Goal: Task Accomplishment & Management: Use online tool/utility

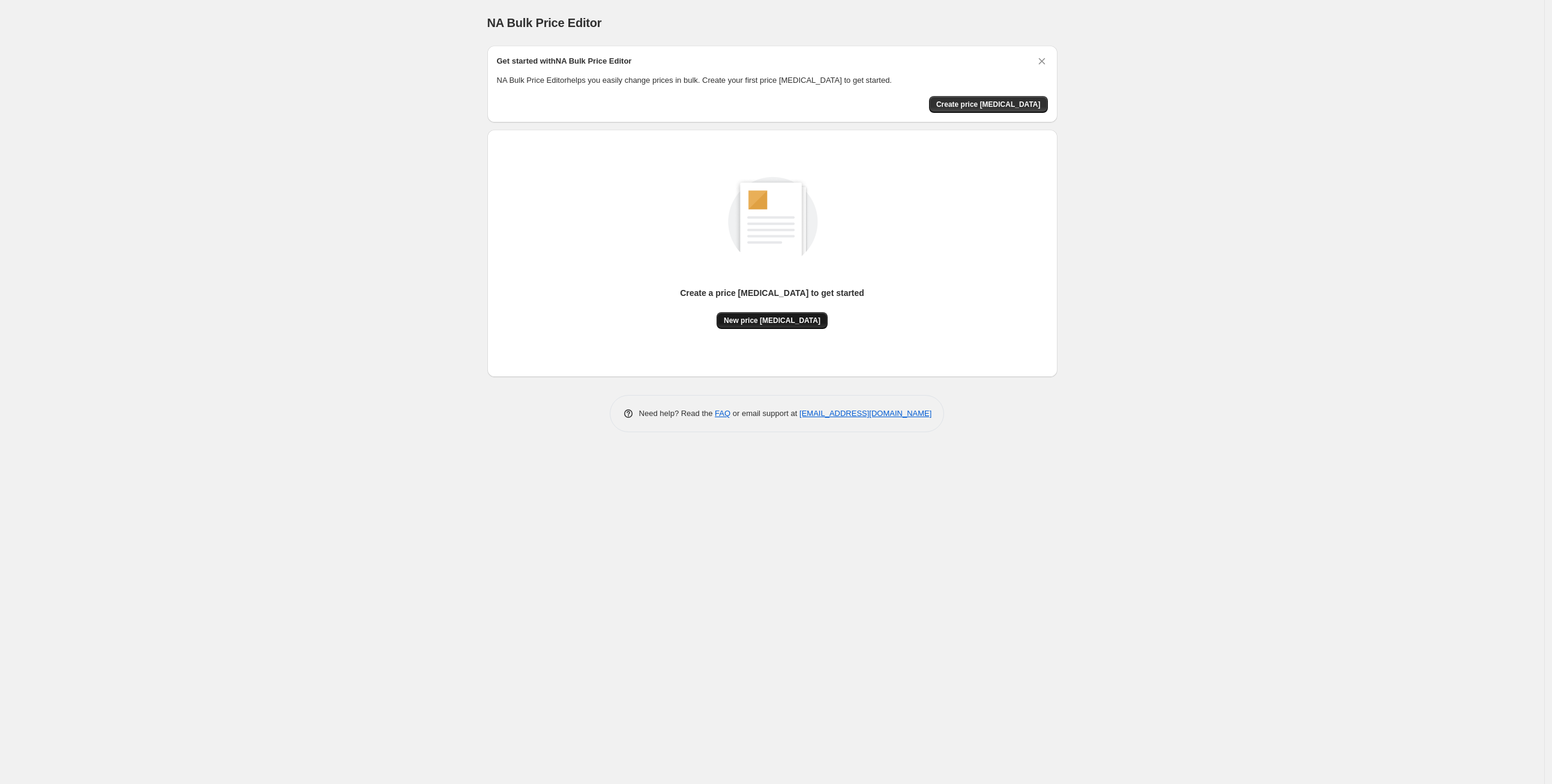
click at [756, 317] on span "New price [MEDICAL_DATA]" at bounding box center [771, 320] width 97 height 10
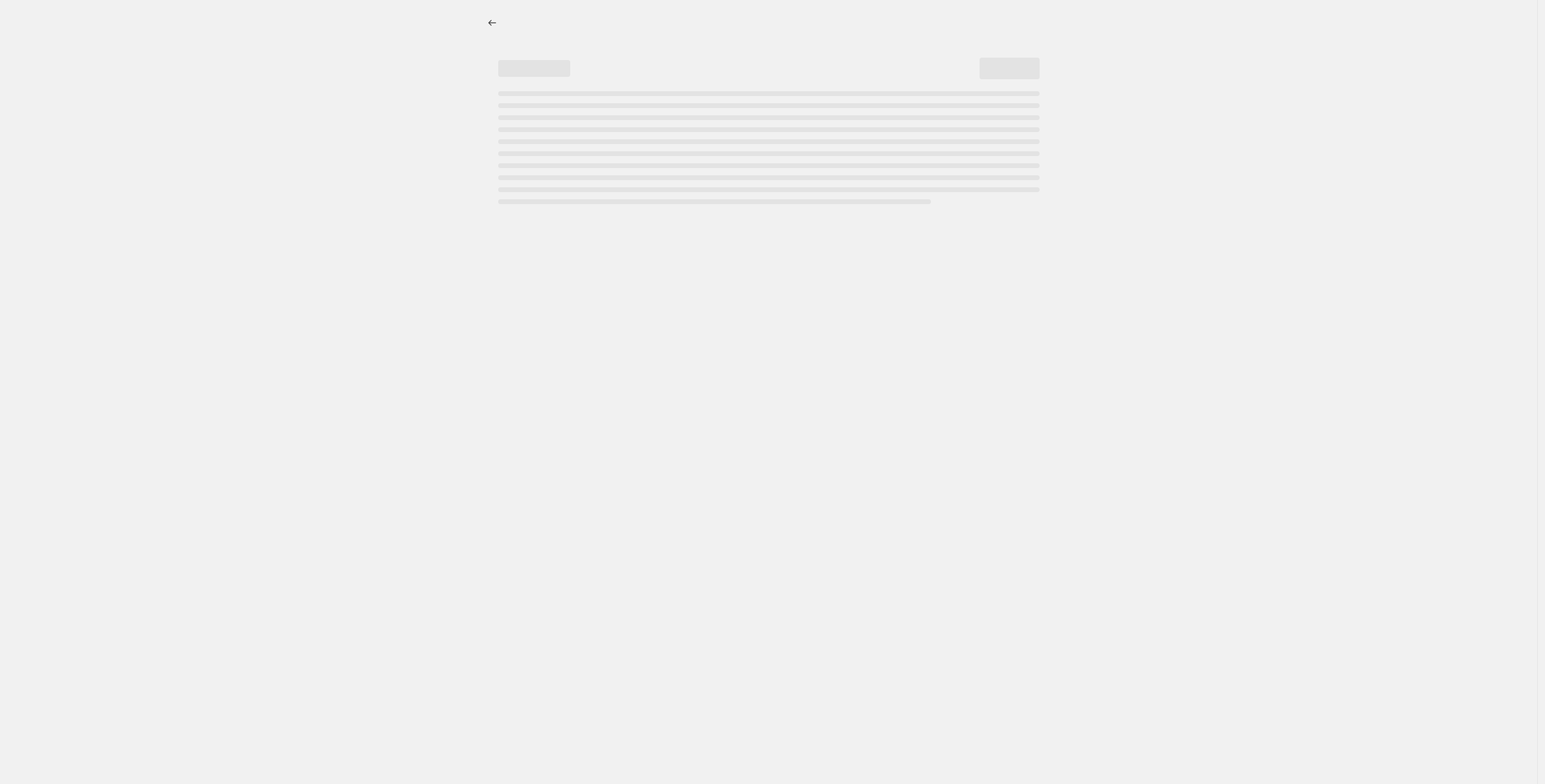
select select "percentage"
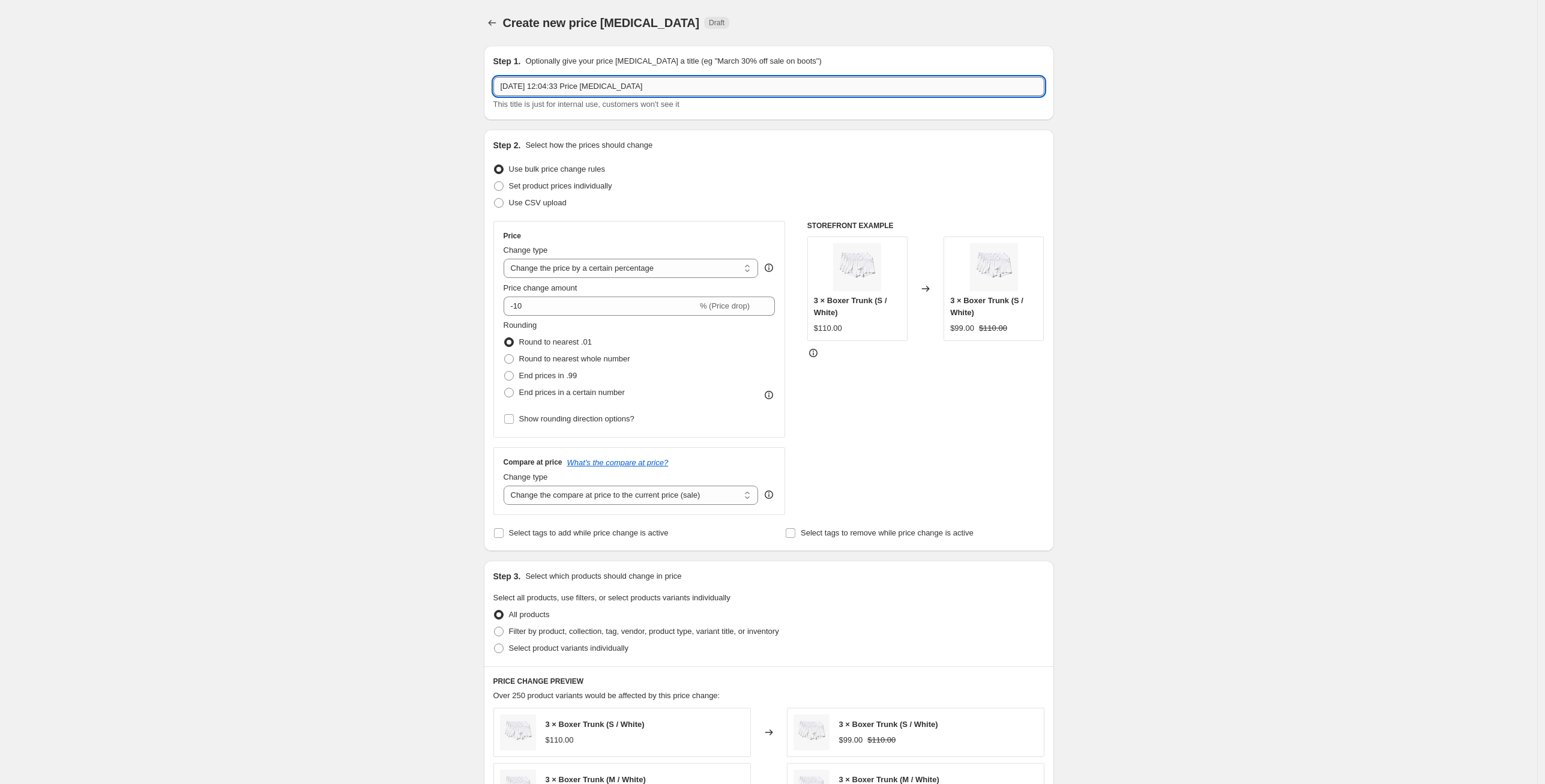
click at [680, 84] on input "22 Sept 2025, 12:04:33 Price change job" at bounding box center [768, 86] width 551 height 19
drag, startPoint x: 680, startPoint y: 83, endPoint x: 419, endPoint y: 72, distance: 261.2
click at [419, 72] on div "Create new price change job. This page is ready Create new price change job Dra…" at bounding box center [768, 635] width 1537 height 1271
type input "Flash Sale 25%"
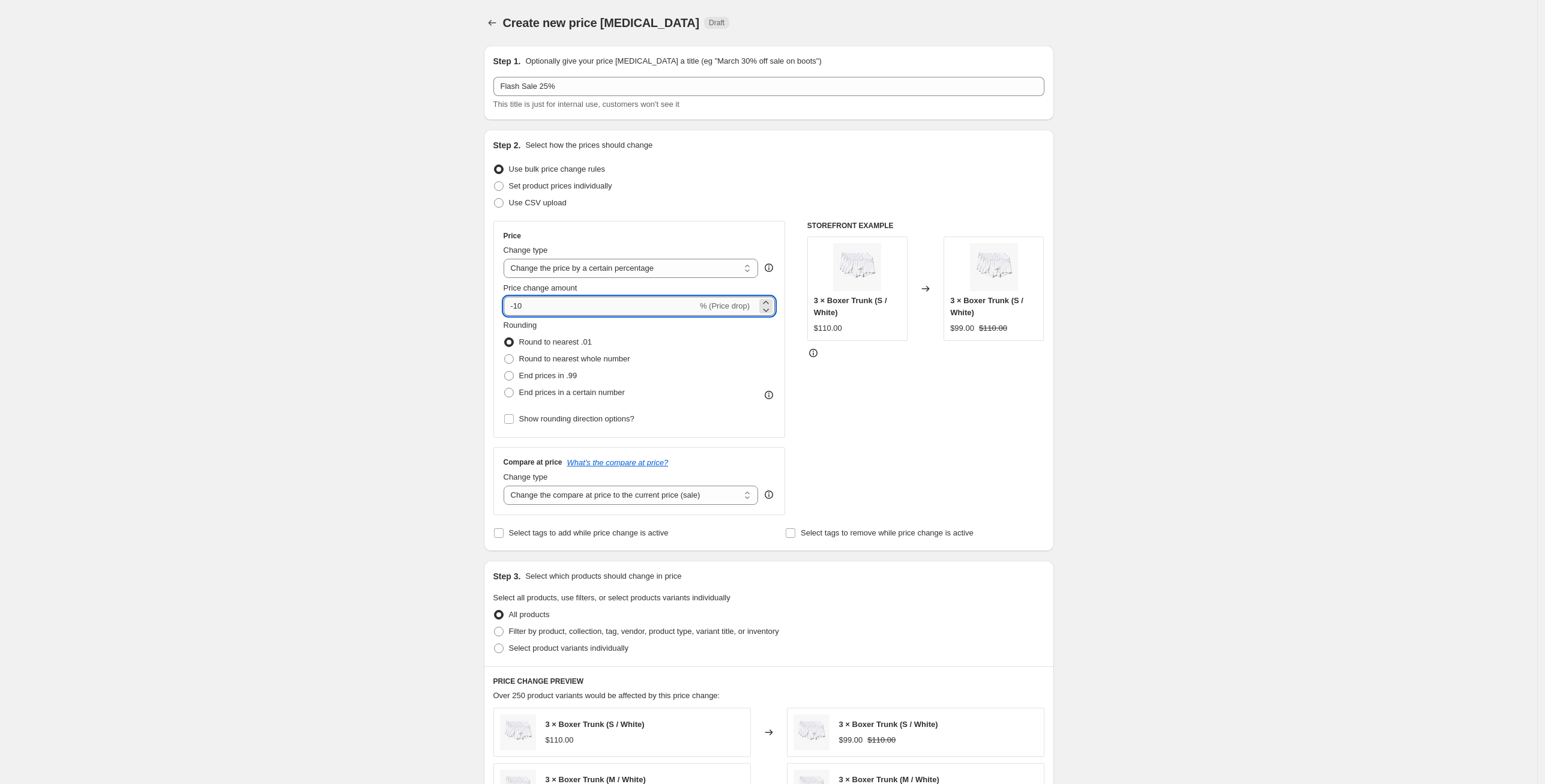
click at [545, 311] on input "-10" at bounding box center [600, 306] width 194 height 19
type input "-1"
type input "-25"
click at [511, 359] on span at bounding box center [509, 359] width 10 height 10
click at [505, 354] on input "Round to nearest whole number" at bounding box center [504, 354] width 1 height 1
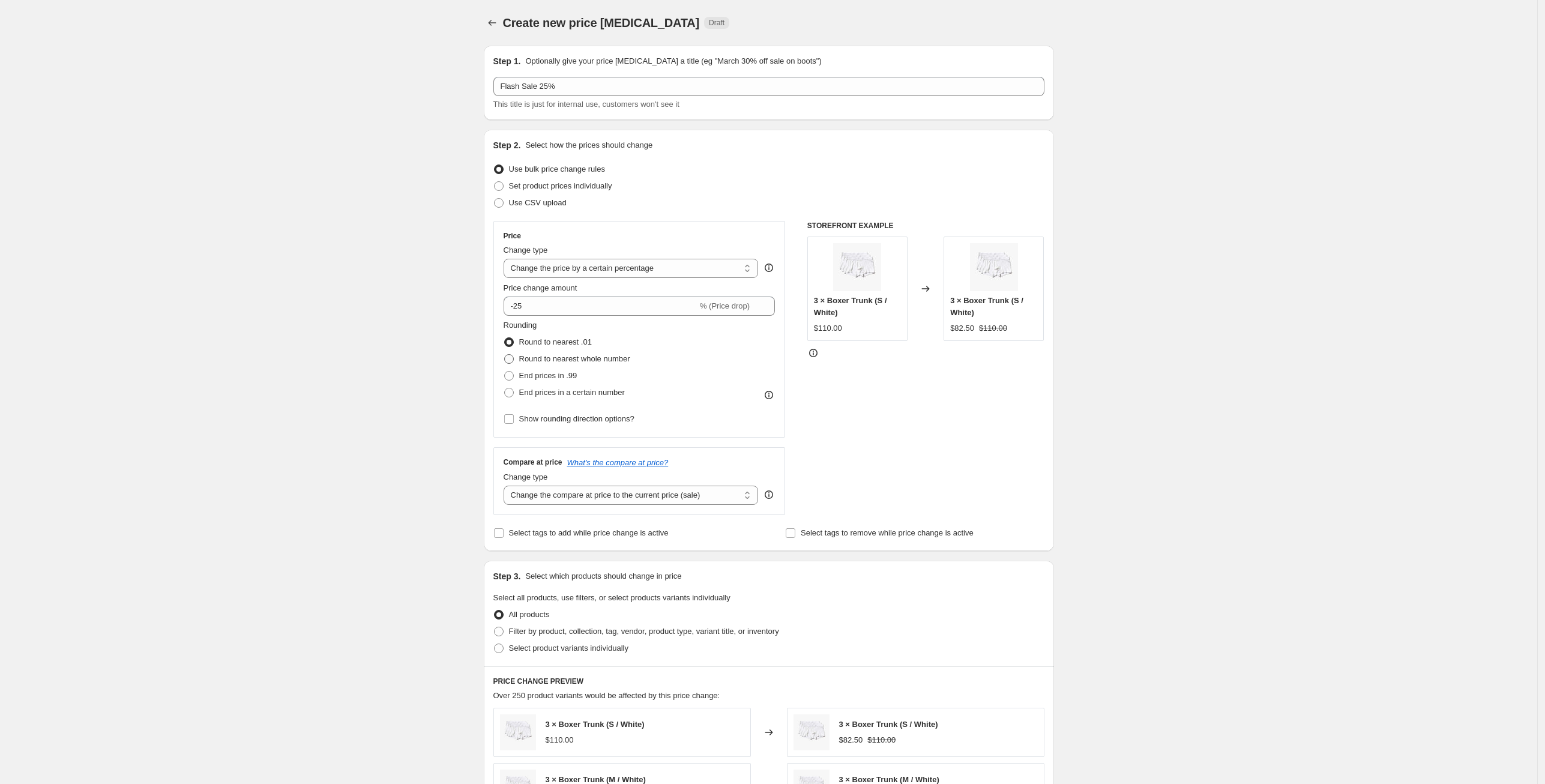
radio input "true"
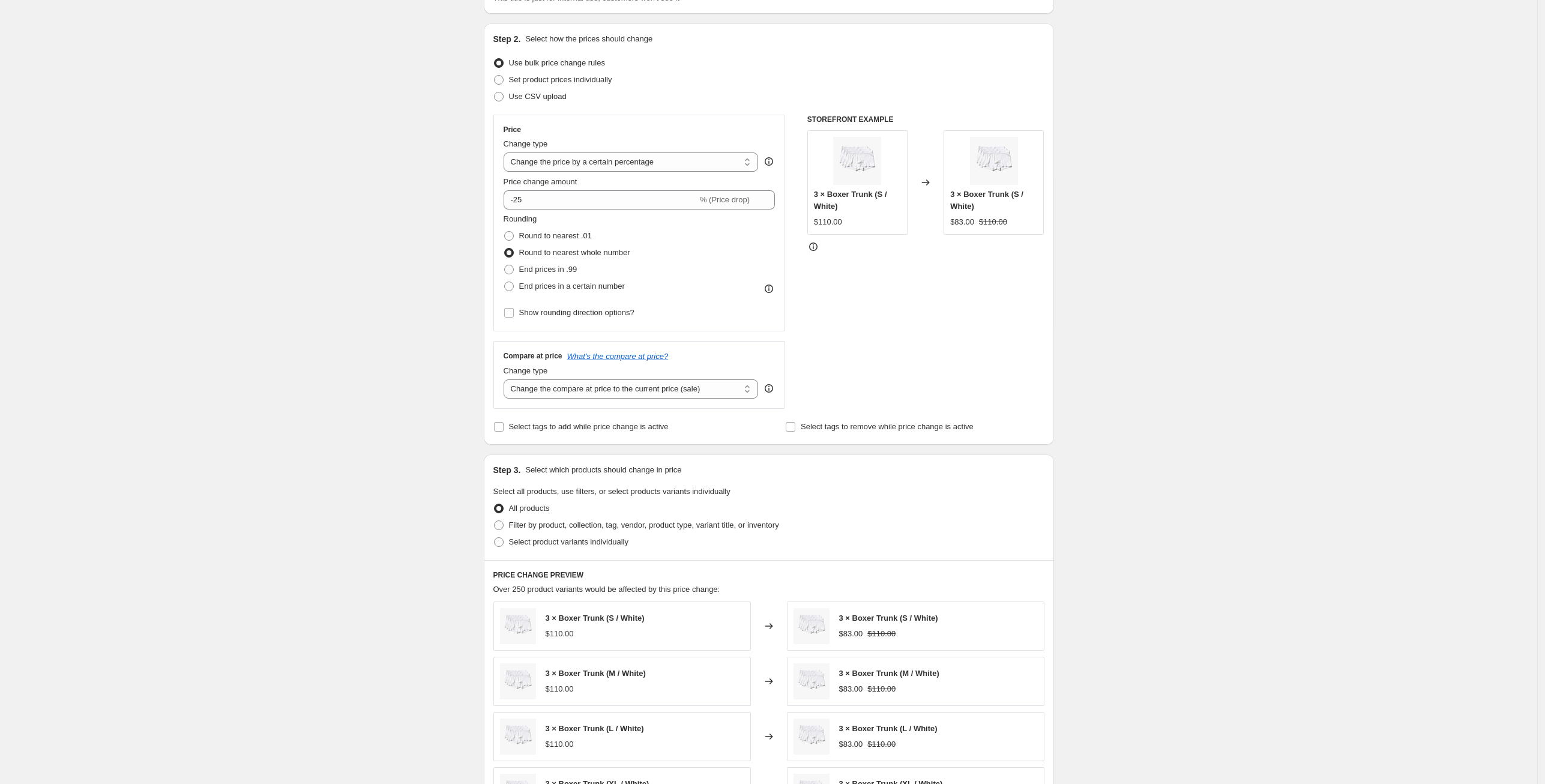
scroll to position [109, 0]
click at [511, 309] on input "Show rounding direction options?" at bounding box center [509, 311] width 10 height 10
checkbox input "true"
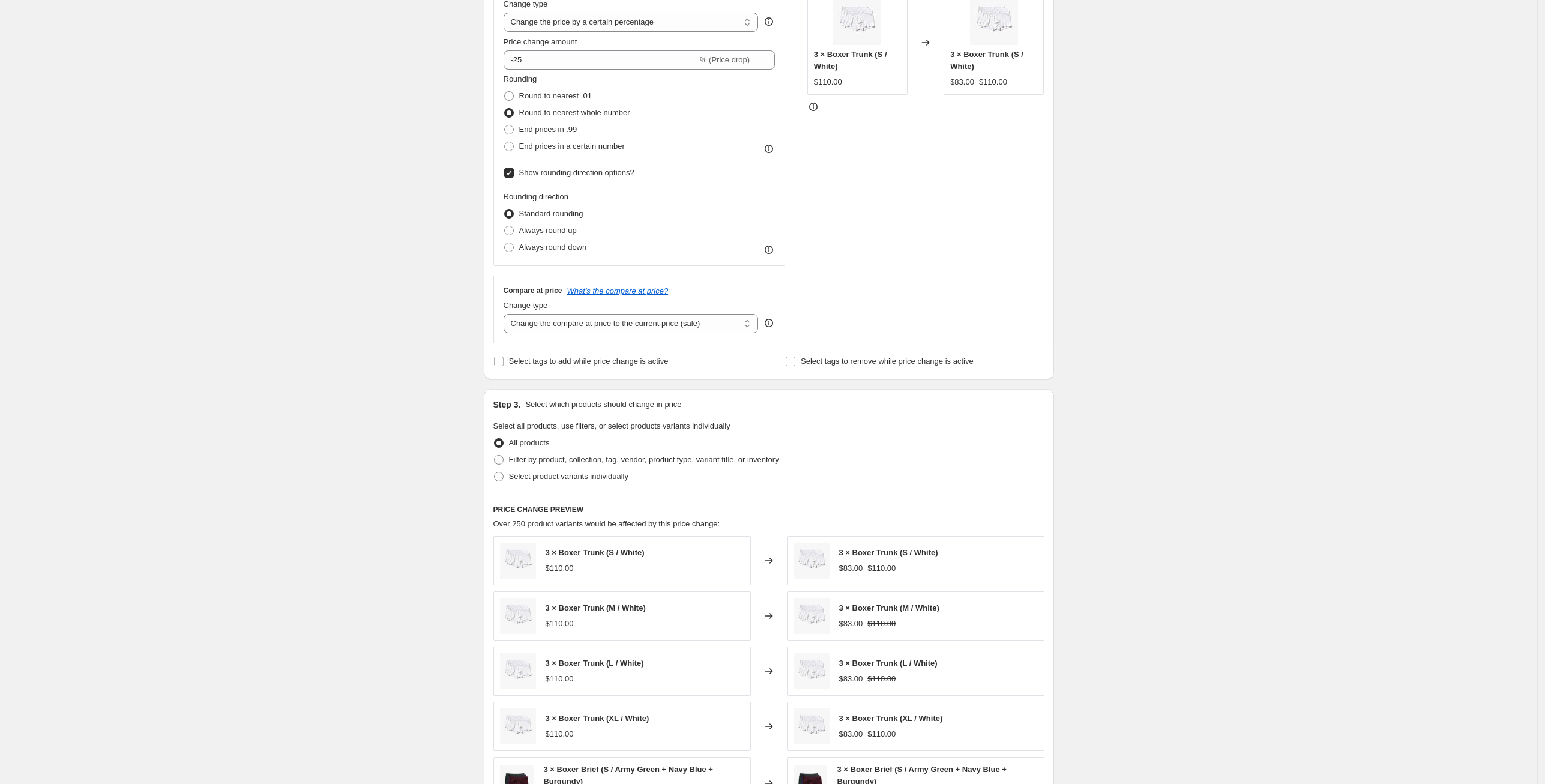
scroll to position [315, 0]
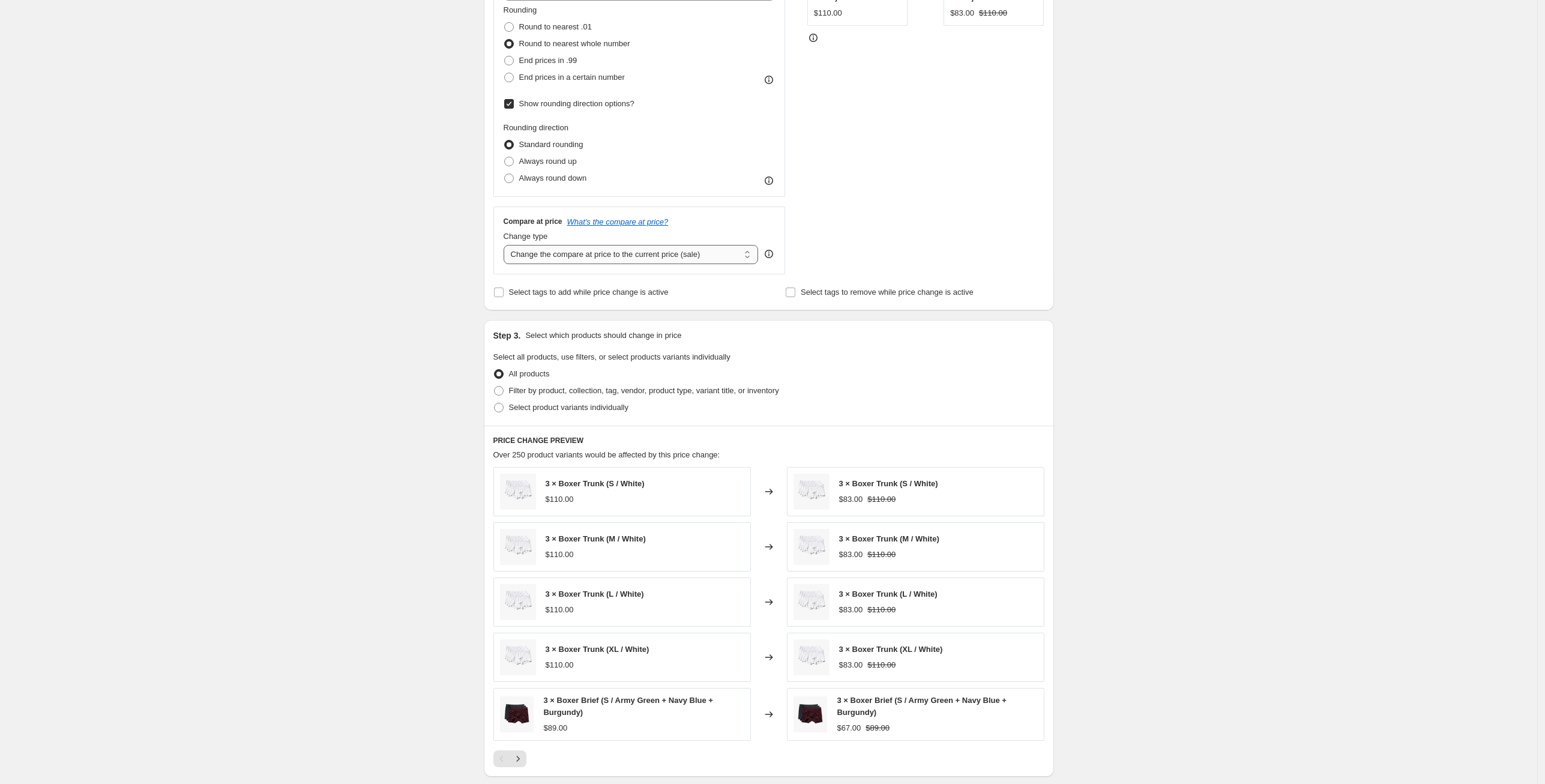
click at [607, 258] on select "Change the compare at price to the current price (sale) Change the compare at p…" at bounding box center [631, 255] width 255 height 19
click at [506, 245] on select "Change the compare at price to the current price (sale) Change the compare at p…" at bounding box center [631, 255] width 255 height 19
click at [504, 293] on input "Select tags to add while price change is active" at bounding box center [499, 292] width 10 height 10
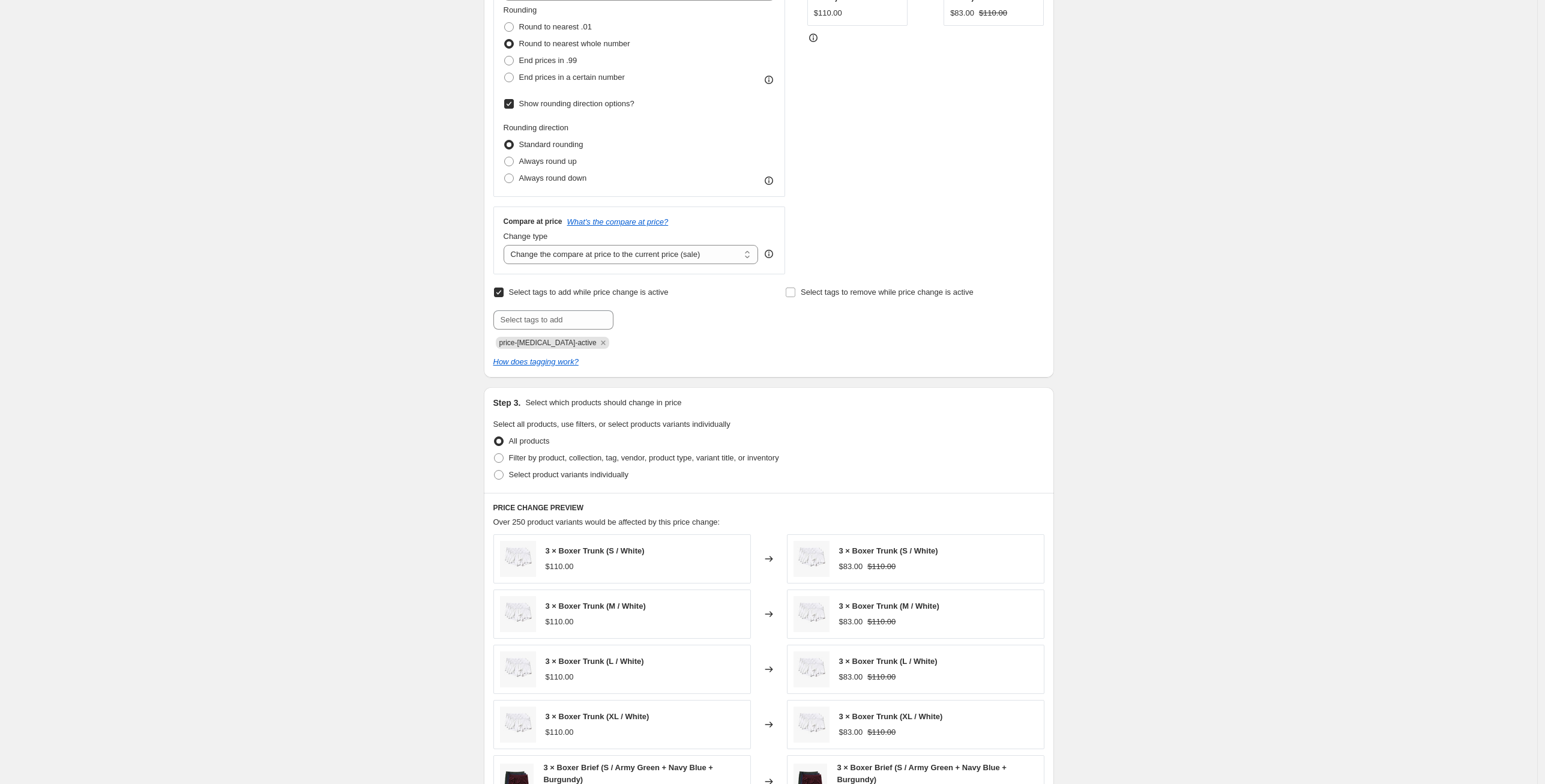
click at [504, 291] on input "Select tags to add while price change is active" at bounding box center [499, 292] width 10 height 10
checkbox input "false"
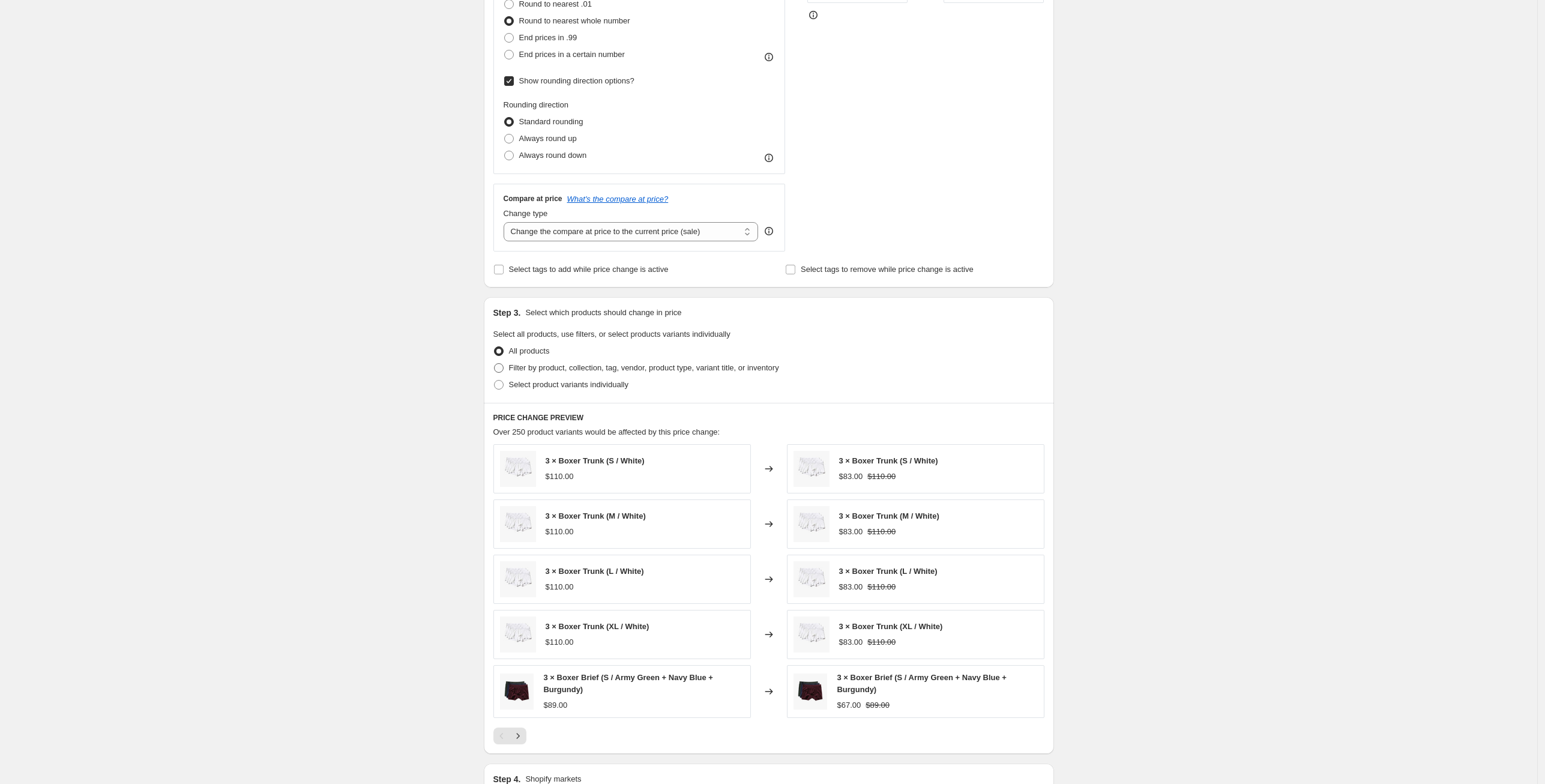
scroll to position [338, 0]
click at [504, 367] on span at bounding box center [499, 368] width 10 height 10
click at [495, 363] on input "Filter by product, collection, tag, vendor, product type, variant title, or inv…" at bounding box center [494, 363] width 1 height 1
radio input "true"
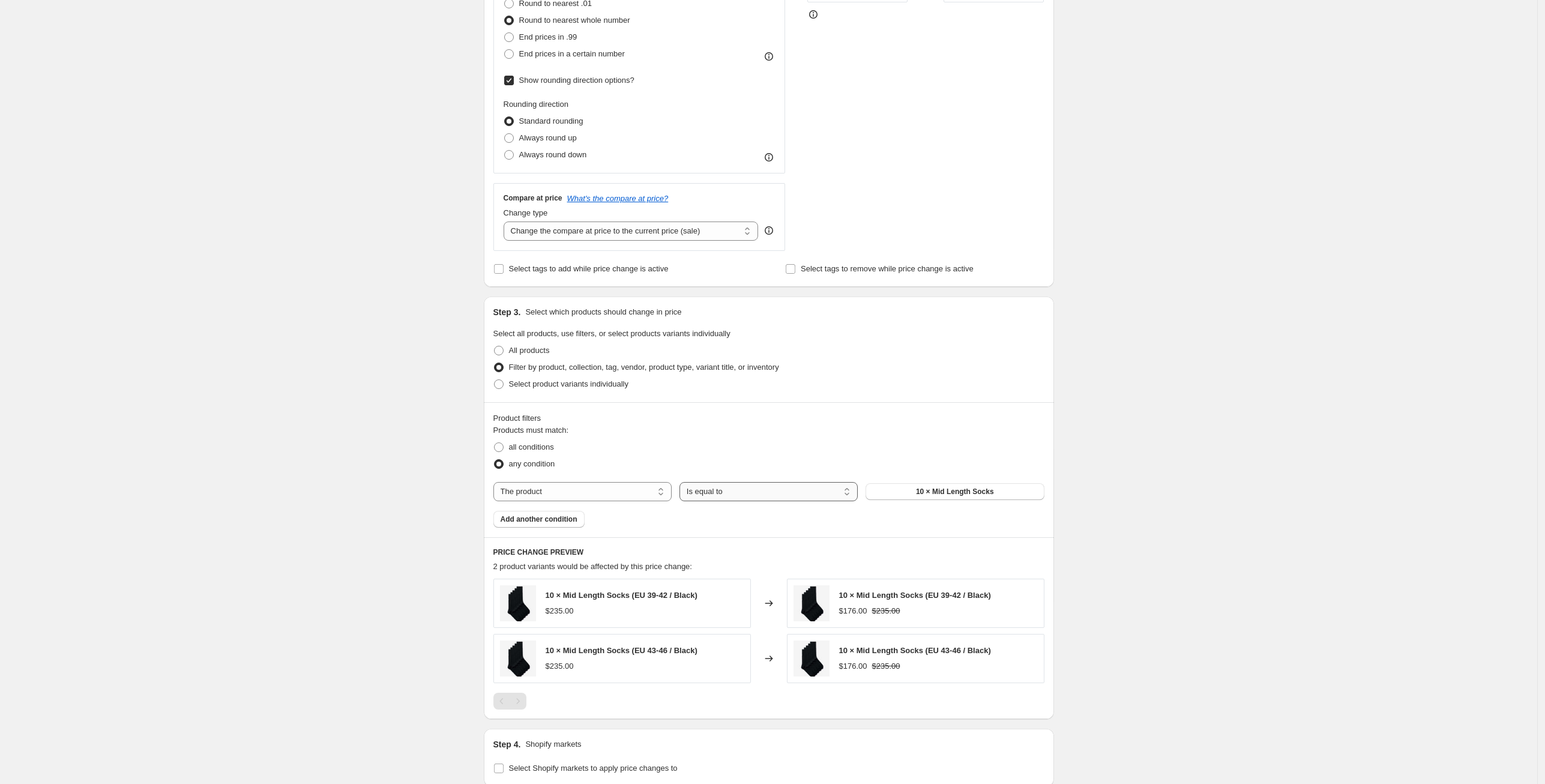
click at [818, 494] on select "Is equal to Is not equal to" at bounding box center [769, 492] width 178 height 19
click at [683, 482] on select "Is equal to Is not equal to" at bounding box center [769, 492] width 178 height 19
click at [575, 489] on select "The product The product's collection The product's tag The product's vendor The…" at bounding box center [582, 492] width 178 height 19
select select "tag"
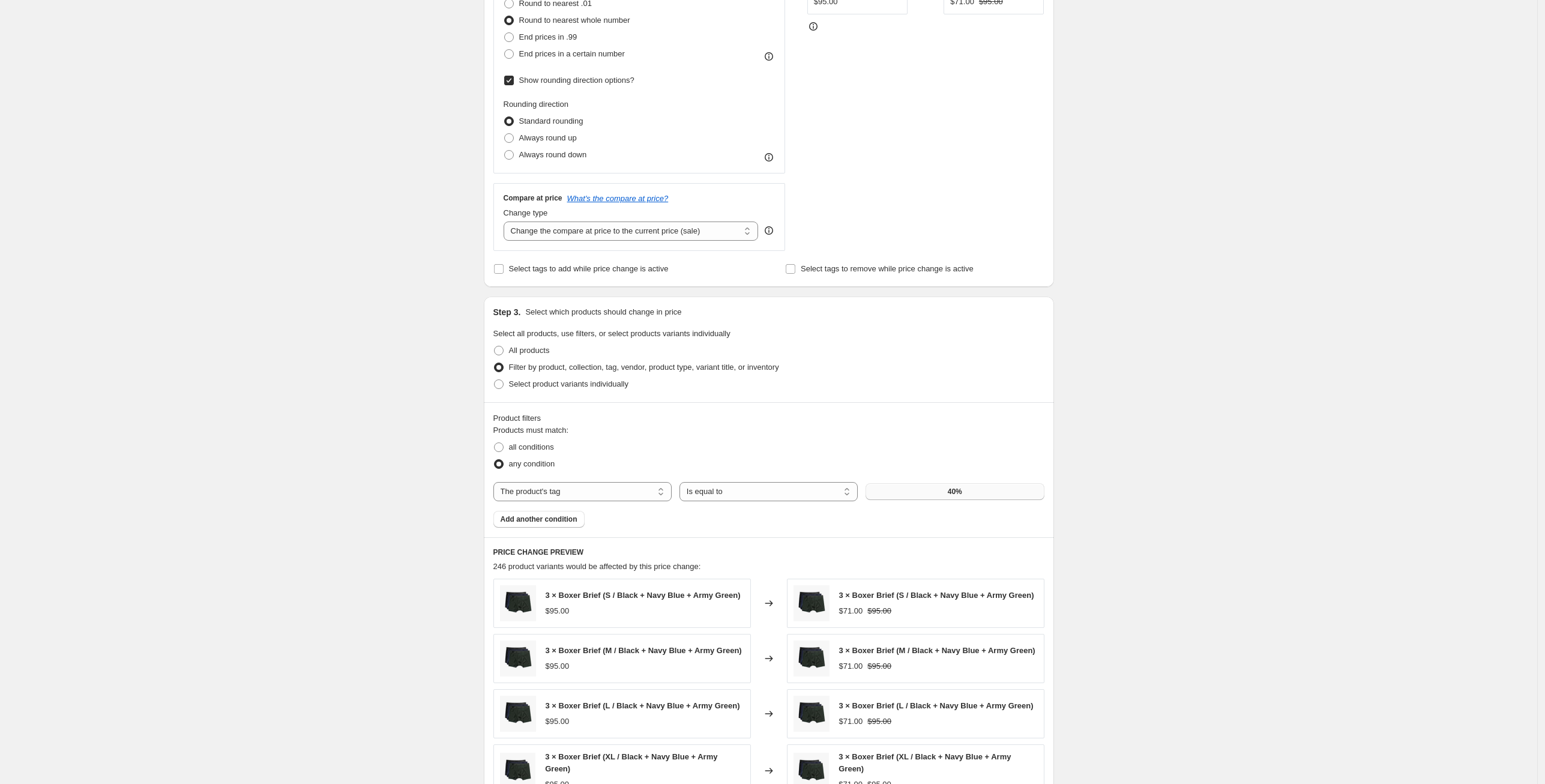
click at [891, 490] on button "40%" at bounding box center [955, 492] width 178 height 17
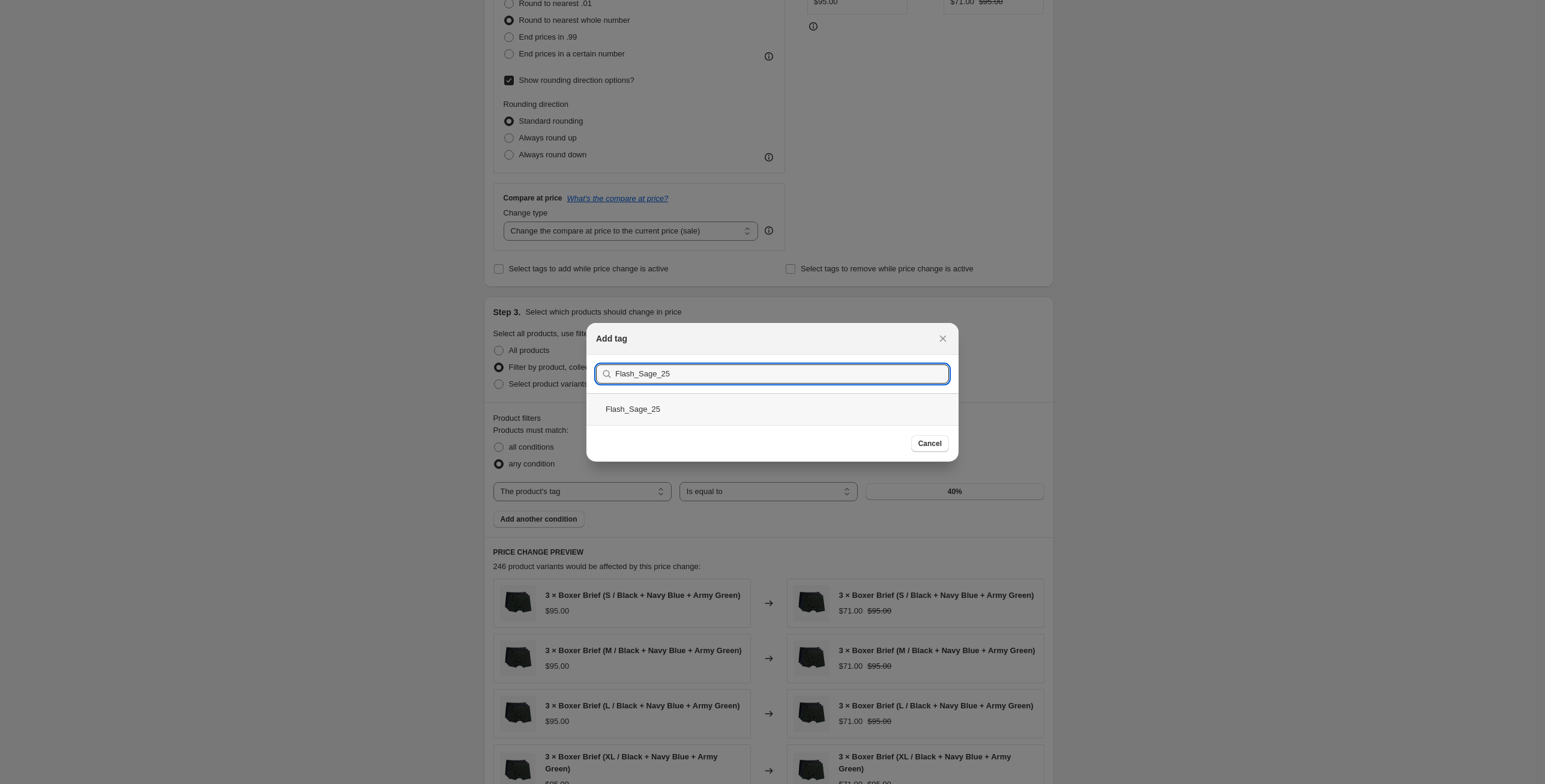
type input "Flash_Sage_25"
click at [844, 402] on div "Flash_Sage_25" at bounding box center [772, 409] width 372 height 32
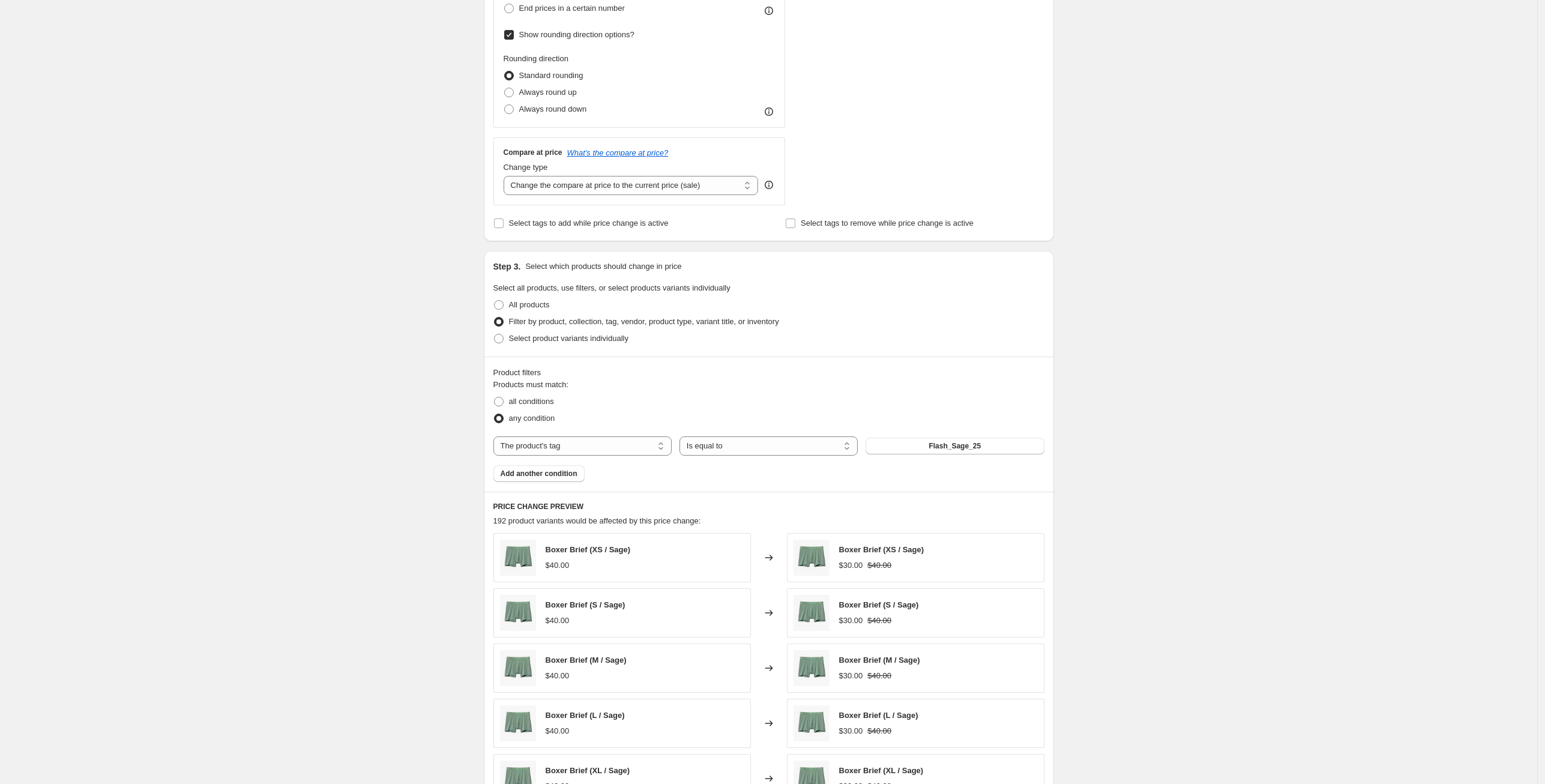
scroll to position [693, 0]
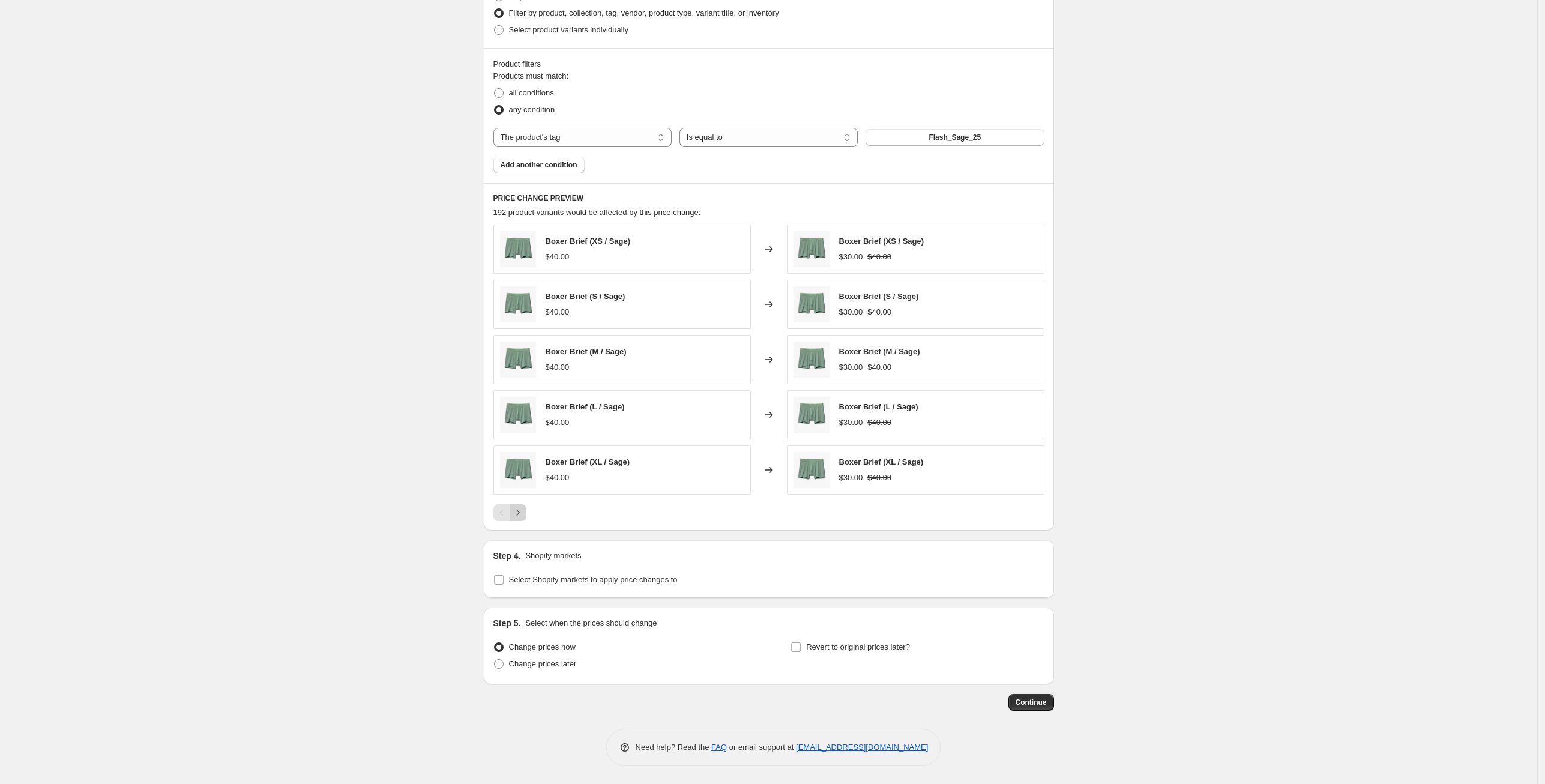
click at [524, 514] on icon "Next" at bounding box center [518, 512] width 12 height 12
click at [503, 578] on input "Select Shopify markets to apply price changes to" at bounding box center [499, 580] width 10 height 10
checkbox input "true"
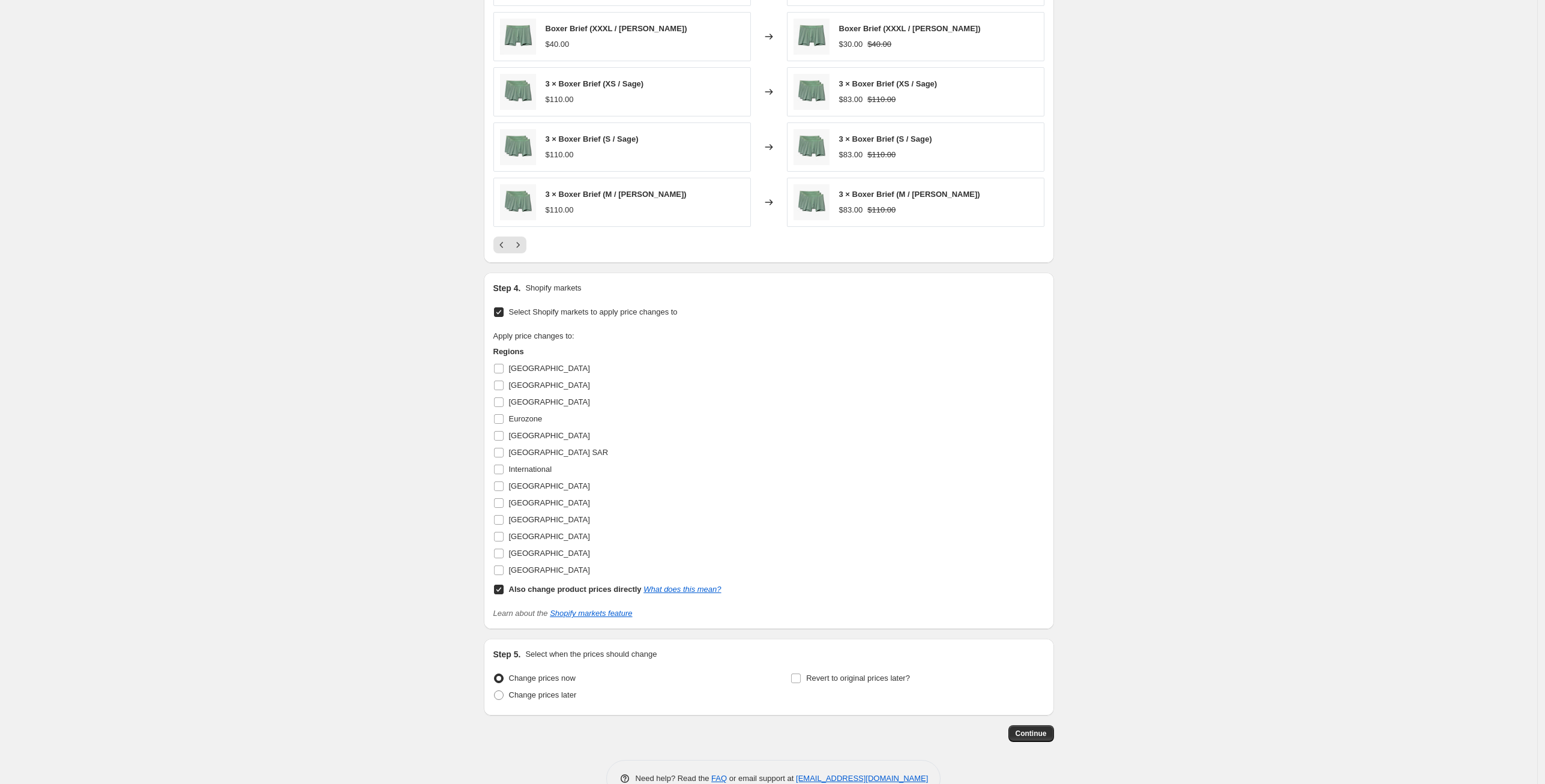
scroll to position [991, 0]
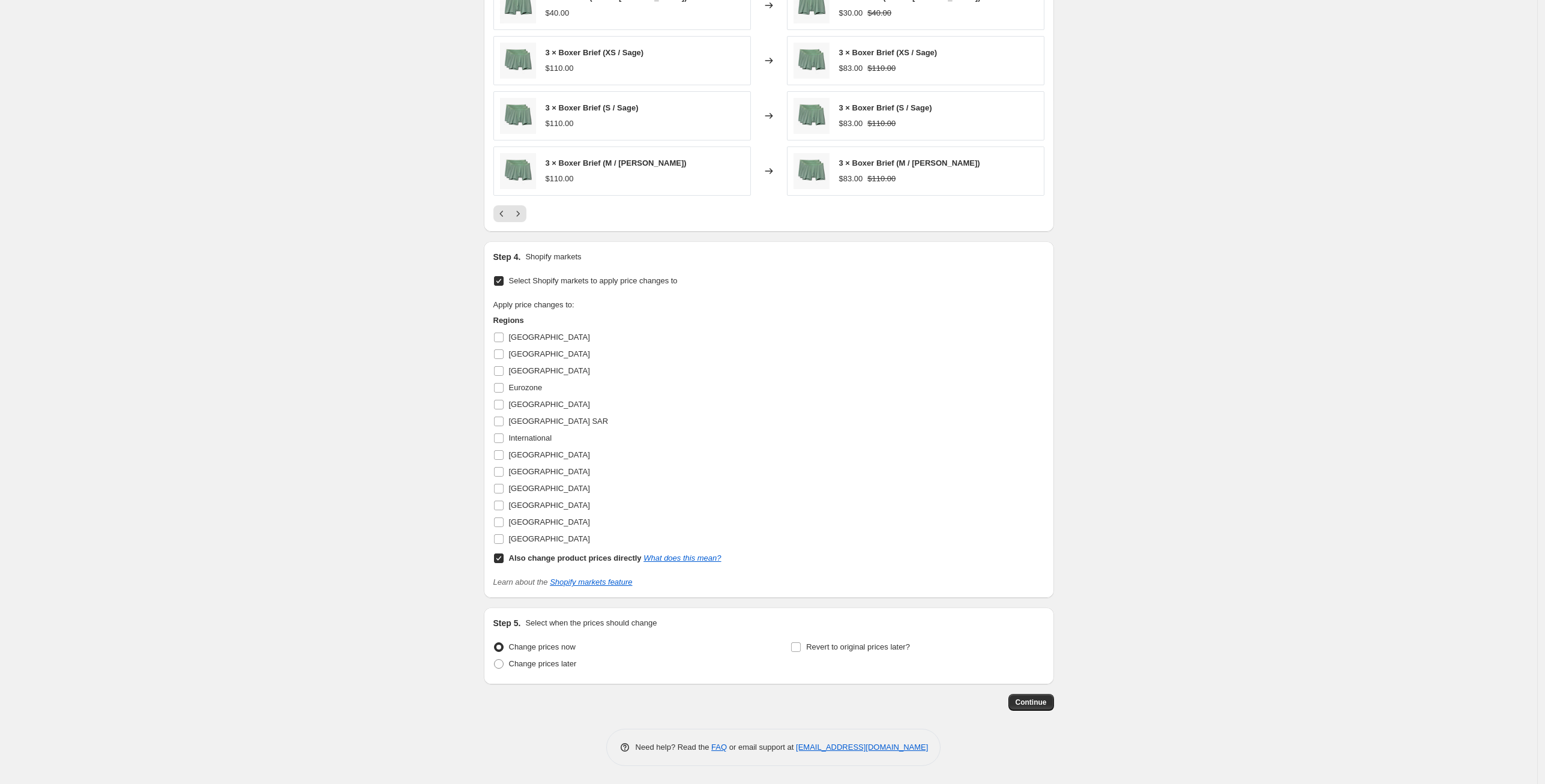
drag, startPoint x: 504, startPoint y: 337, endPoint x: 499, endPoint y: 344, distance: 8.6
click at [504, 337] on input "Australia" at bounding box center [499, 337] width 10 height 10
checkbox input "true"
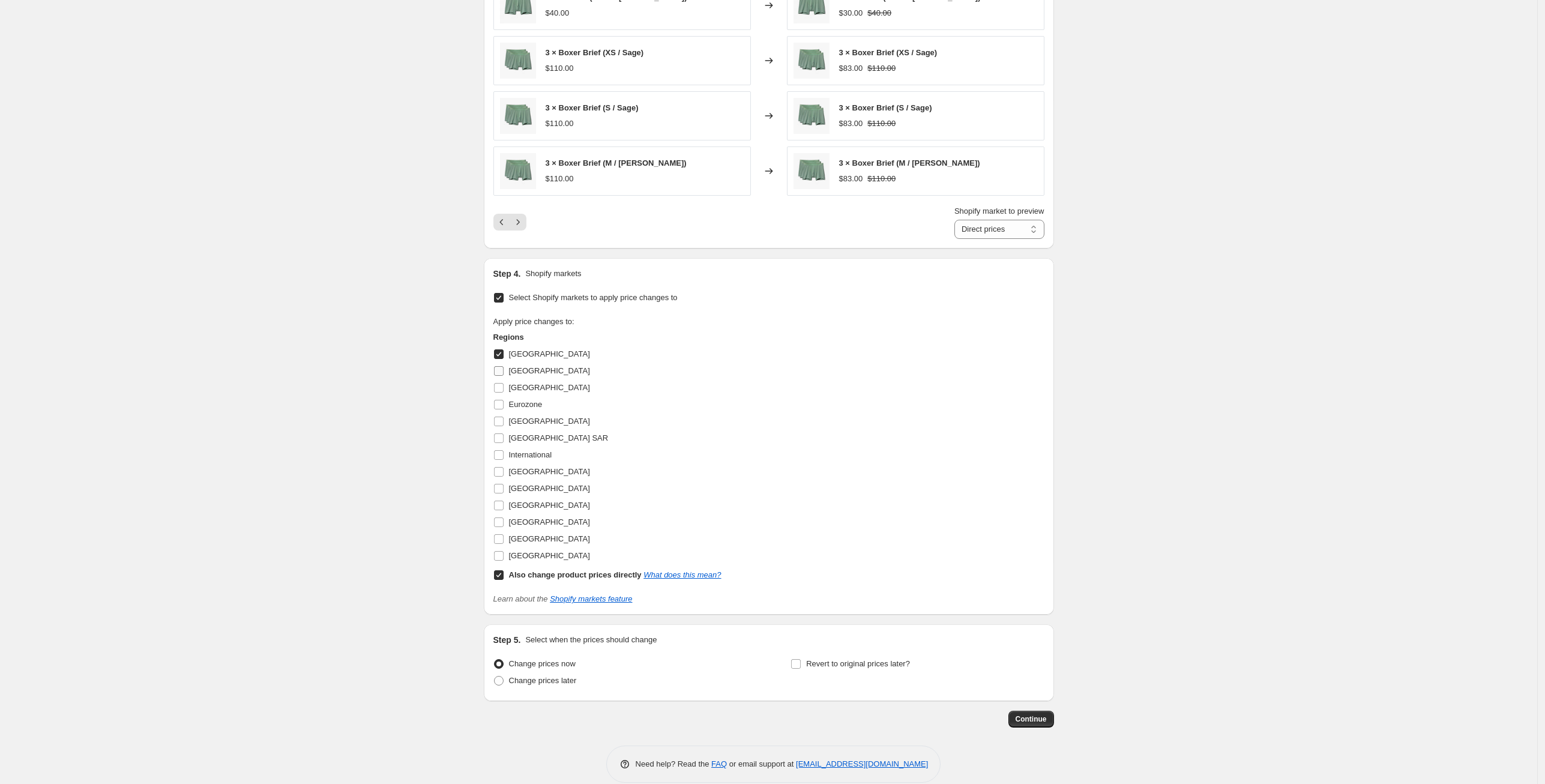
click at [502, 376] on span at bounding box center [499, 371] width 11 height 11
click at [502, 376] on input "Canada" at bounding box center [499, 371] width 10 height 10
checkbox input "true"
click at [501, 386] on input "Denmark" at bounding box center [499, 388] width 10 height 10
checkbox input "true"
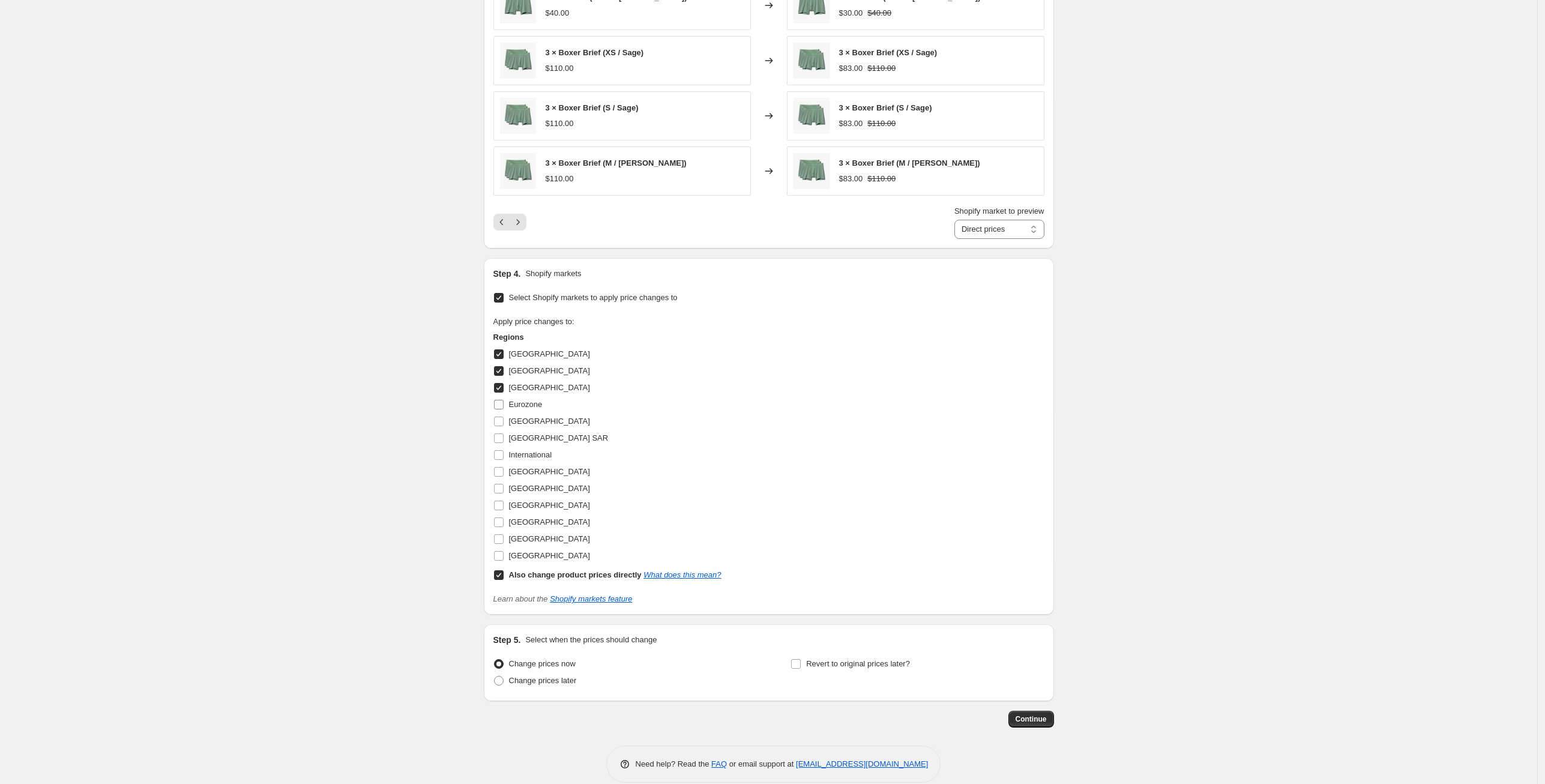
click at [502, 402] on input "Eurozone" at bounding box center [499, 405] width 10 height 10
checkbox input "true"
click at [501, 422] on input "Germany" at bounding box center [499, 421] width 10 height 10
checkbox input "true"
click at [504, 435] on input "Hong Kong SAR" at bounding box center [499, 438] width 10 height 10
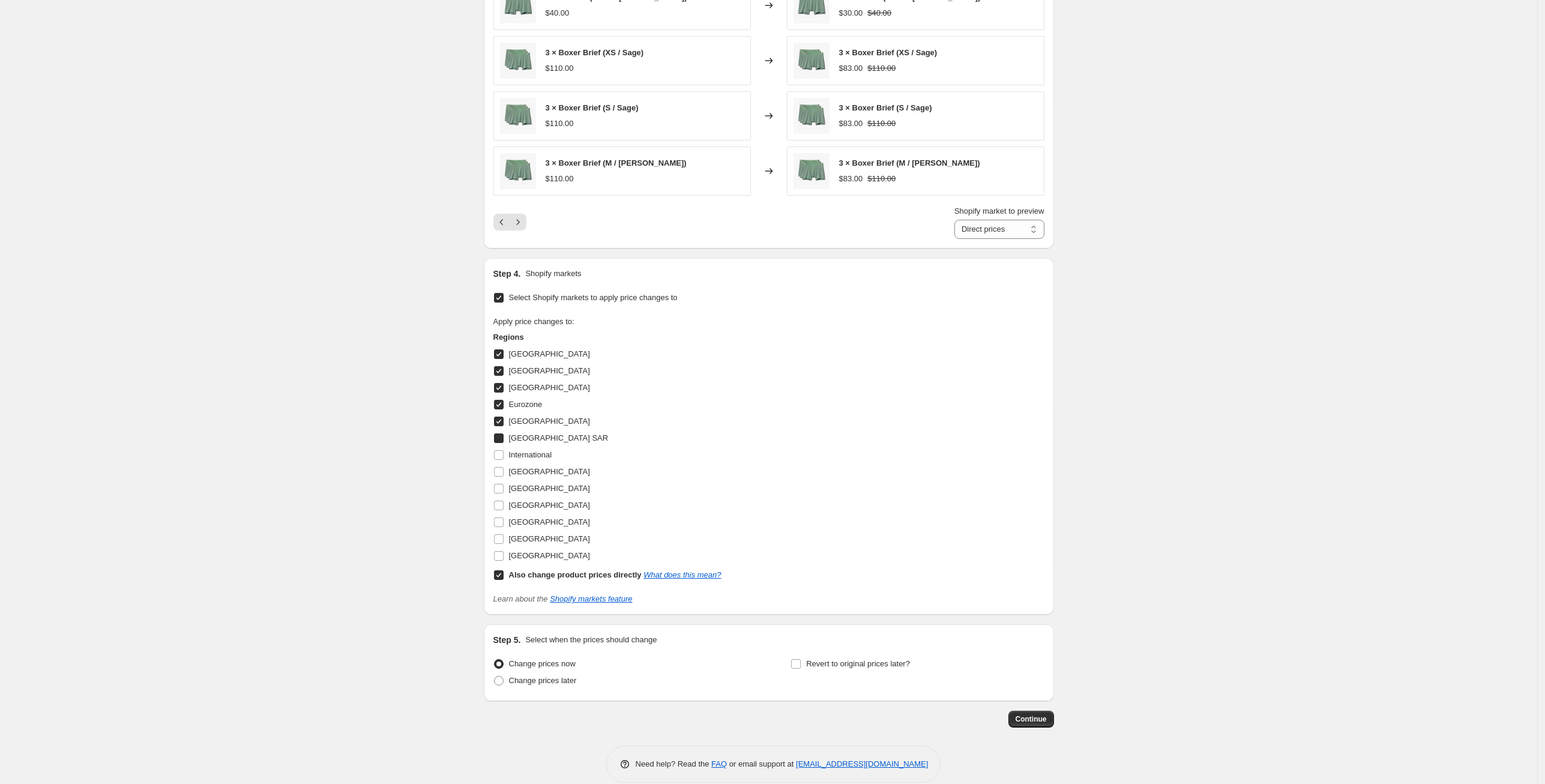
checkbox input "true"
click at [502, 457] on input "International" at bounding box center [499, 455] width 10 height 10
checkbox input "true"
click at [499, 479] on label "Japan" at bounding box center [541, 471] width 97 height 17
click at [499, 476] on input "Japan" at bounding box center [499, 472] width 10 height 10
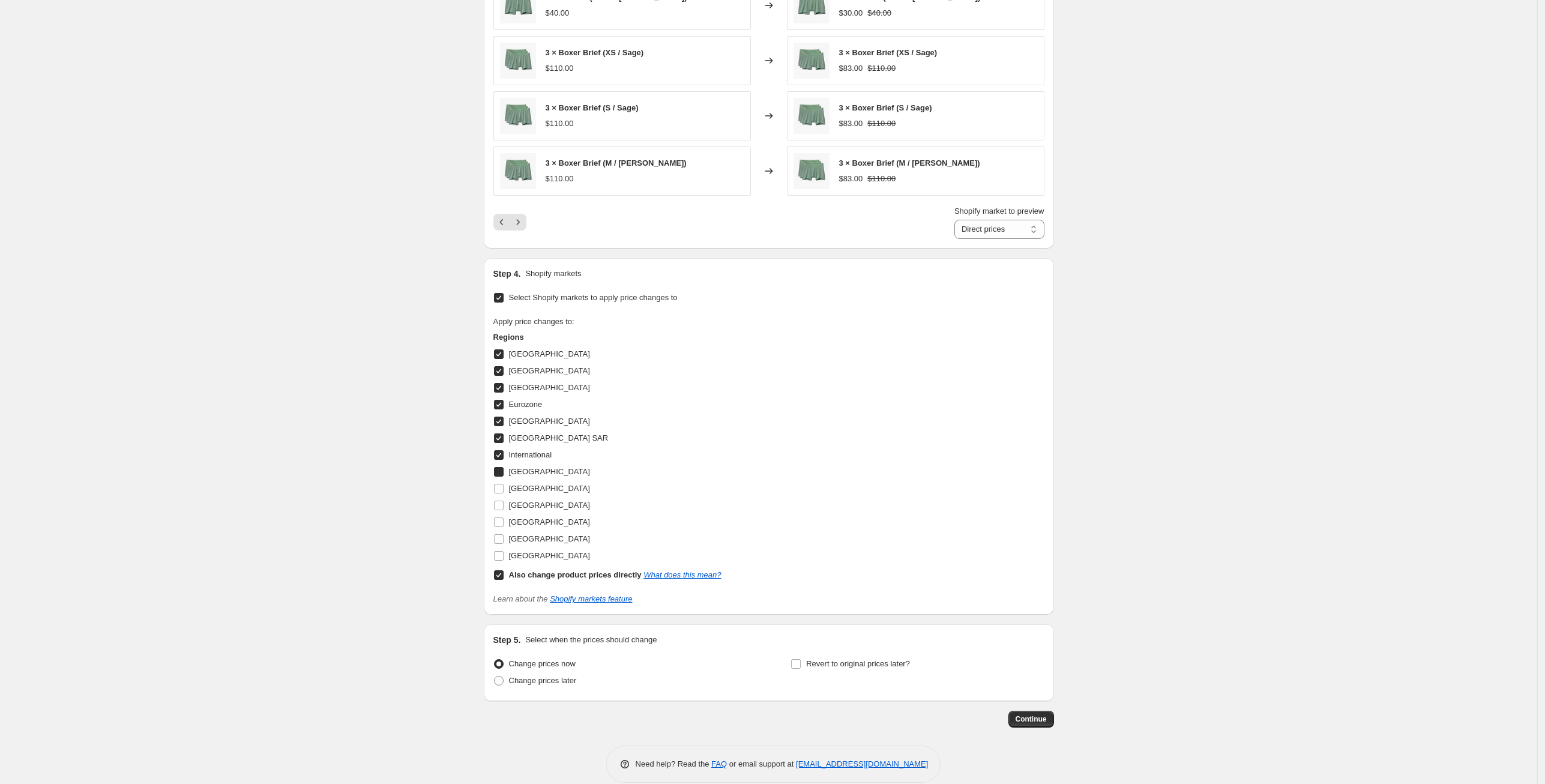
checkbox input "true"
click at [501, 485] on input "Norway" at bounding box center [499, 489] width 10 height 10
checkbox input "true"
click at [504, 350] on input "Australia" at bounding box center [499, 354] width 10 height 10
checkbox input "false"
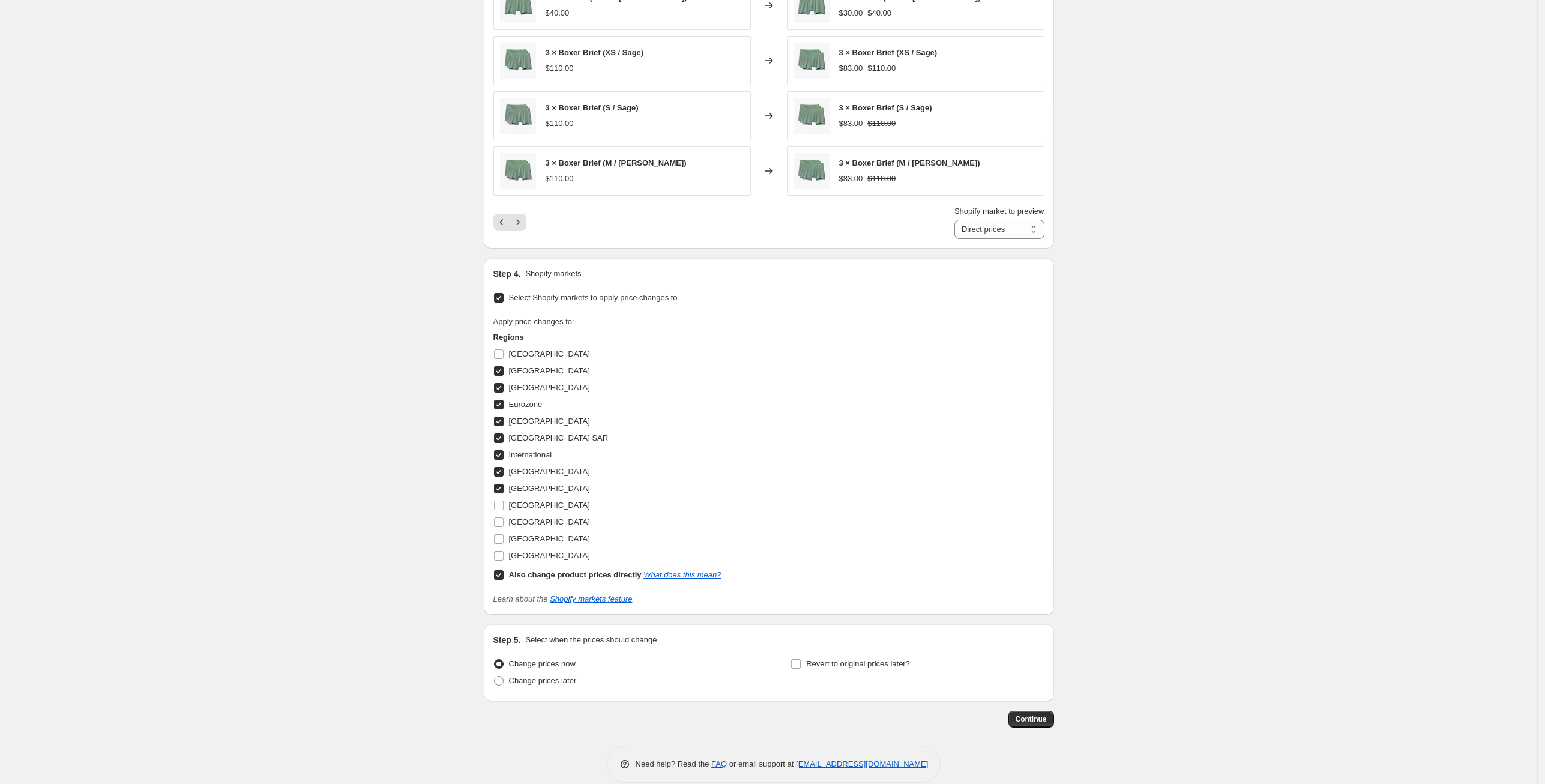
click at [503, 371] on input "Canada" at bounding box center [499, 371] width 10 height 10
checkbox input "false"
click at [502, 382] on label "Denmark" at bounding box center [541, 388] width 97 height 17
click at [502, 383] on input "Denmark" at bounding box center [499, 388] width 10 height 10
checkbox input "false"
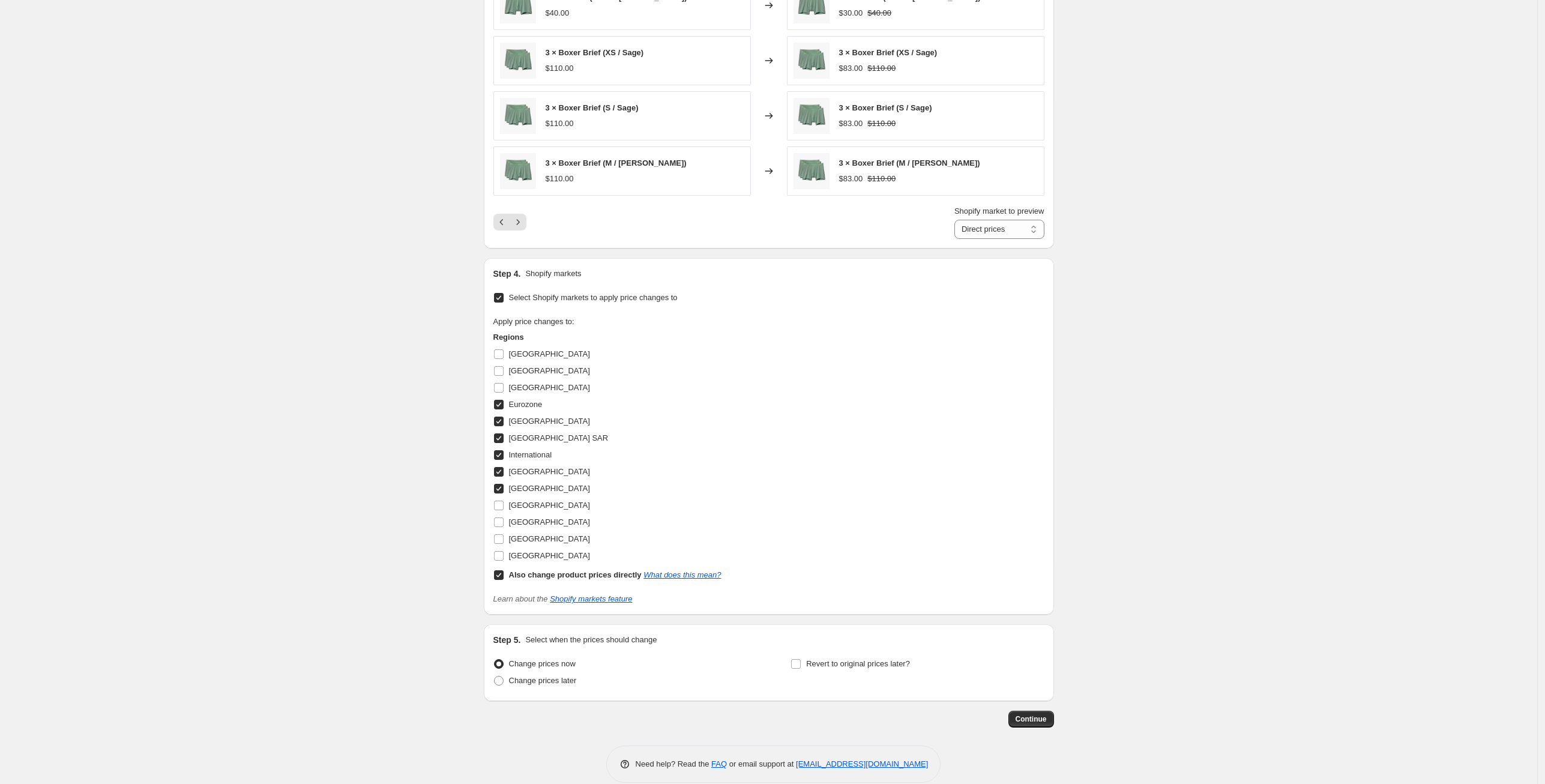
click at [502, 404] on input "Eurozone" at bounding box center [499, 405] width 10 height 10
checkbox input "false"
click at [503, 423] on input "Germany" at bounding box center [499, 421] width 10 height 10
checkbox input "false"
click at [504, 435] on input "Hong Kong SAR" at bounding box center [499, 438] width 10 height 10
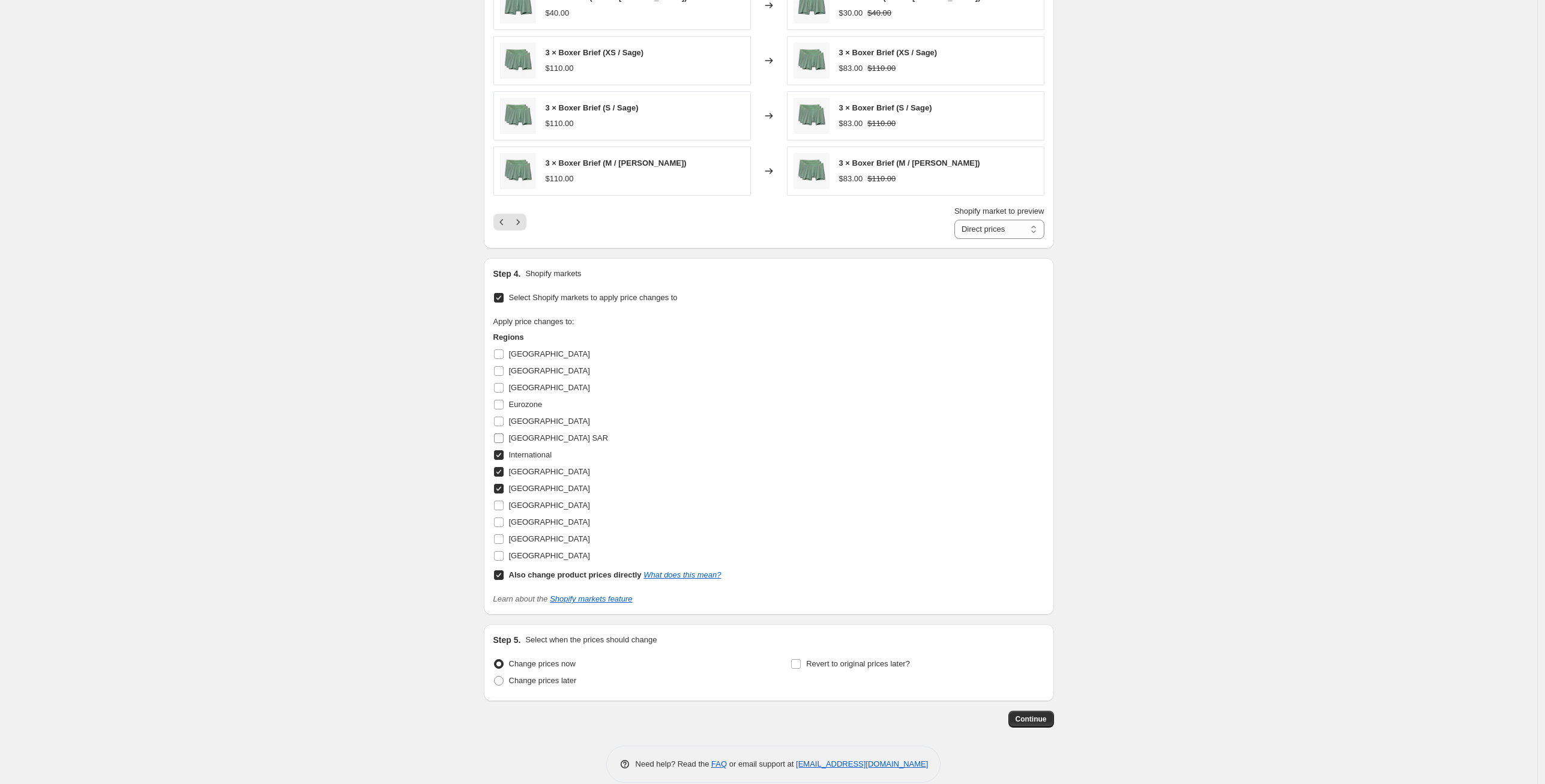
checkbox input "false"
click at [503, 450] on input "International" at bounding box center [499, 455] width 10 height 10
checkbox input "false"
click at [504, 468] on input "Japan" at bounding box center [499, 472] width 10 height 10
checkbox input "false"
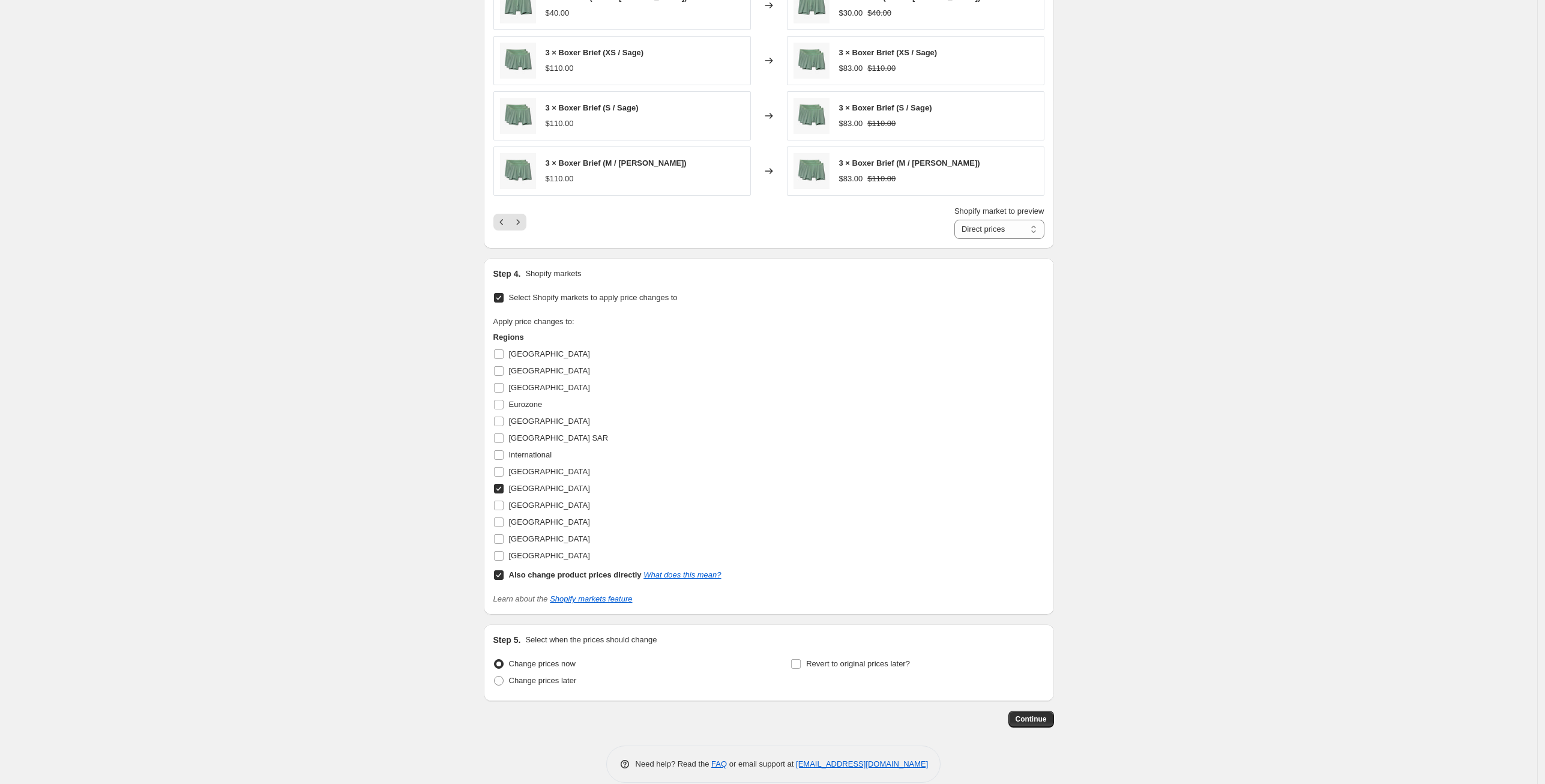
click at [499, 487] on input "Norway" at bounding box center [499, 489] width 10 height 10
checkbox input "false"
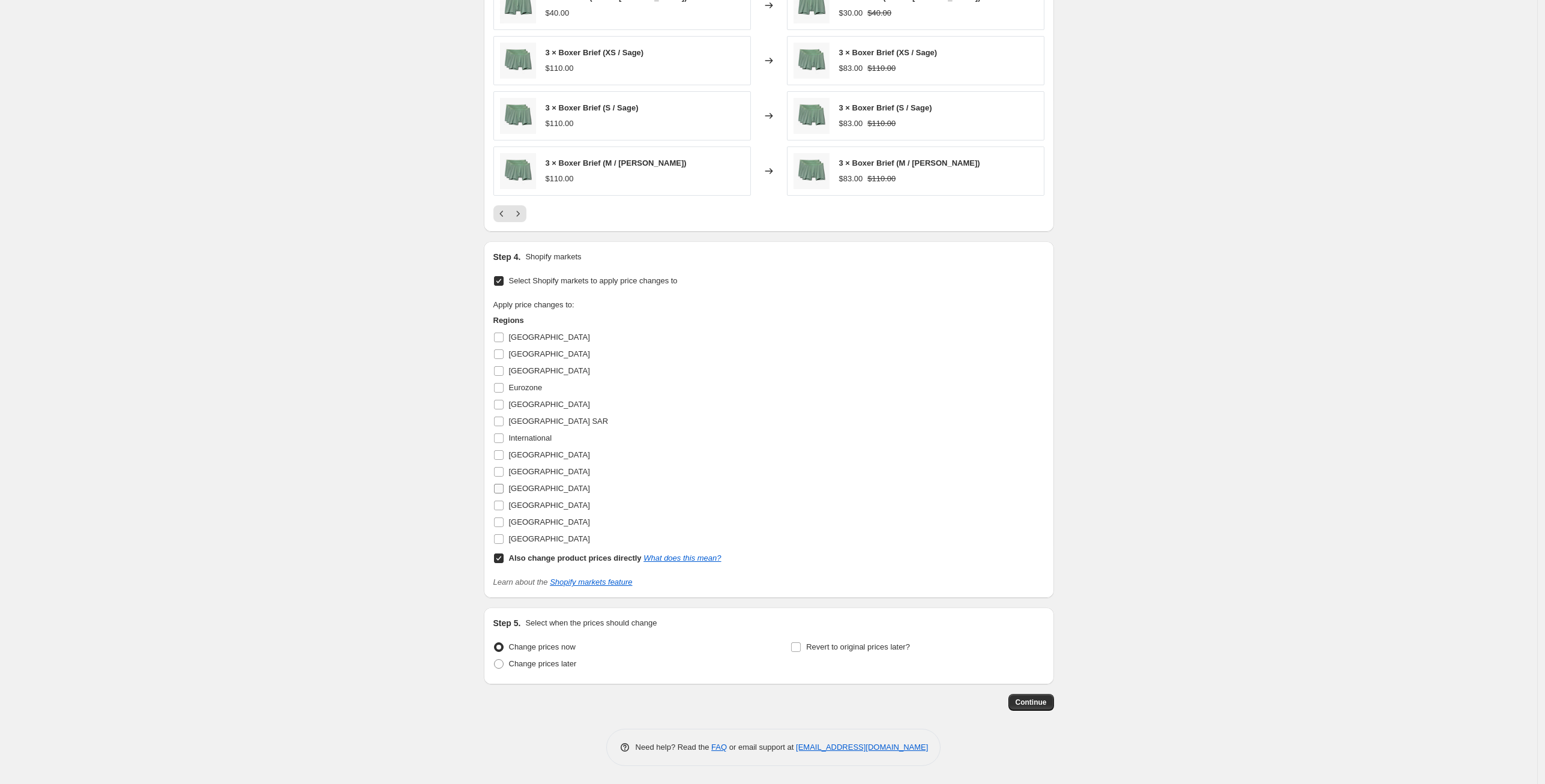
click at [501, 491] on input "Sweden" at bounding box center [499, 489] width 10 height 10
checkbox input "true"
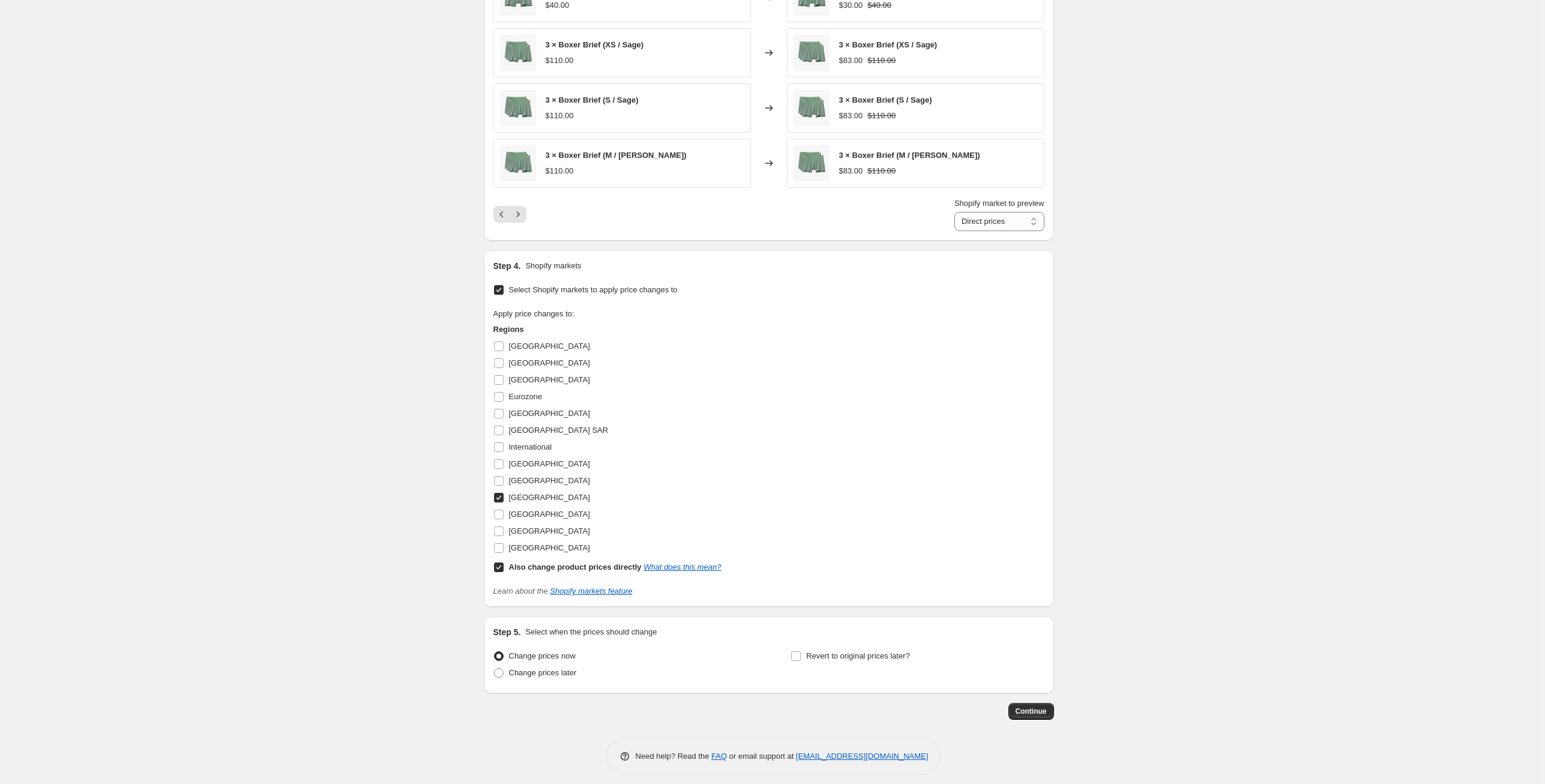
scroll to position [1009, 0]
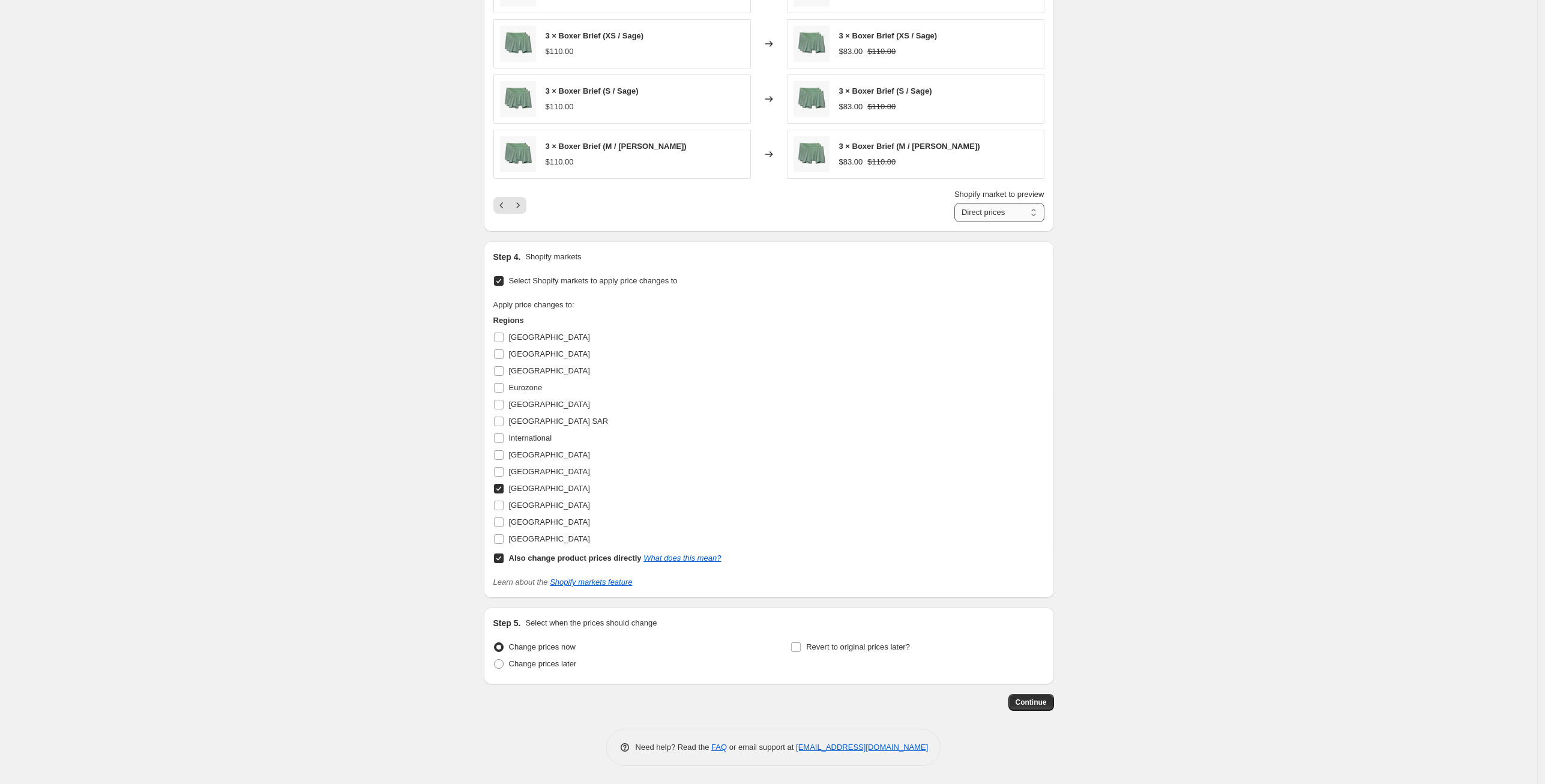
click at [991, 210] on select "Direct prices Sweden" at bounding box center [999, 212] width 90 height 19
select select "23068743"
click at [954, 203] on select "Direct prices Sweden" at bounding box center [999, 212] width 90 height 19
click at [799, 645] on input "Revert to original prices later?" at bounding box center [796, 647] width 10 height 10
checkbox input "true"
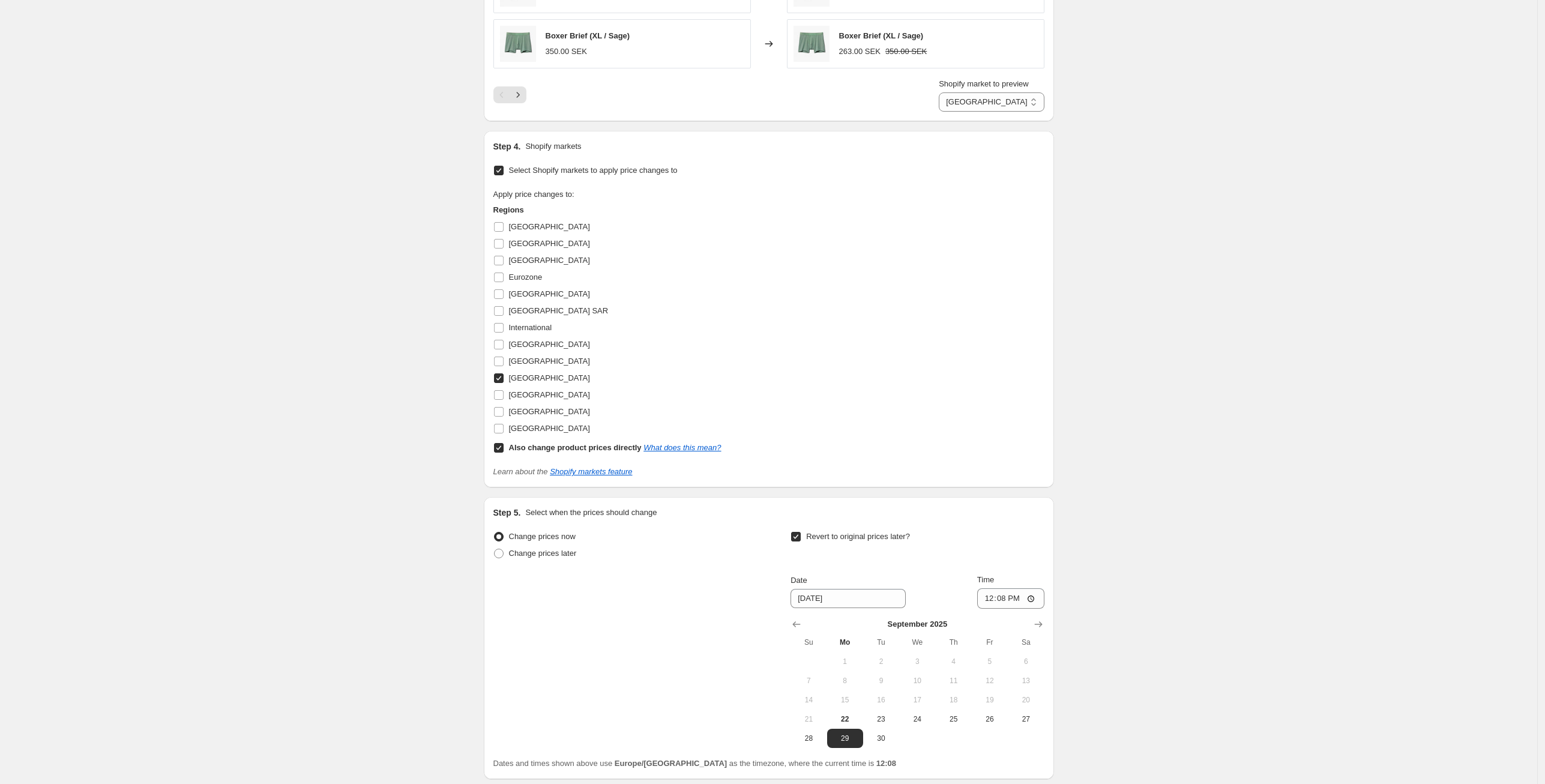
scroll to position [1214, 0]
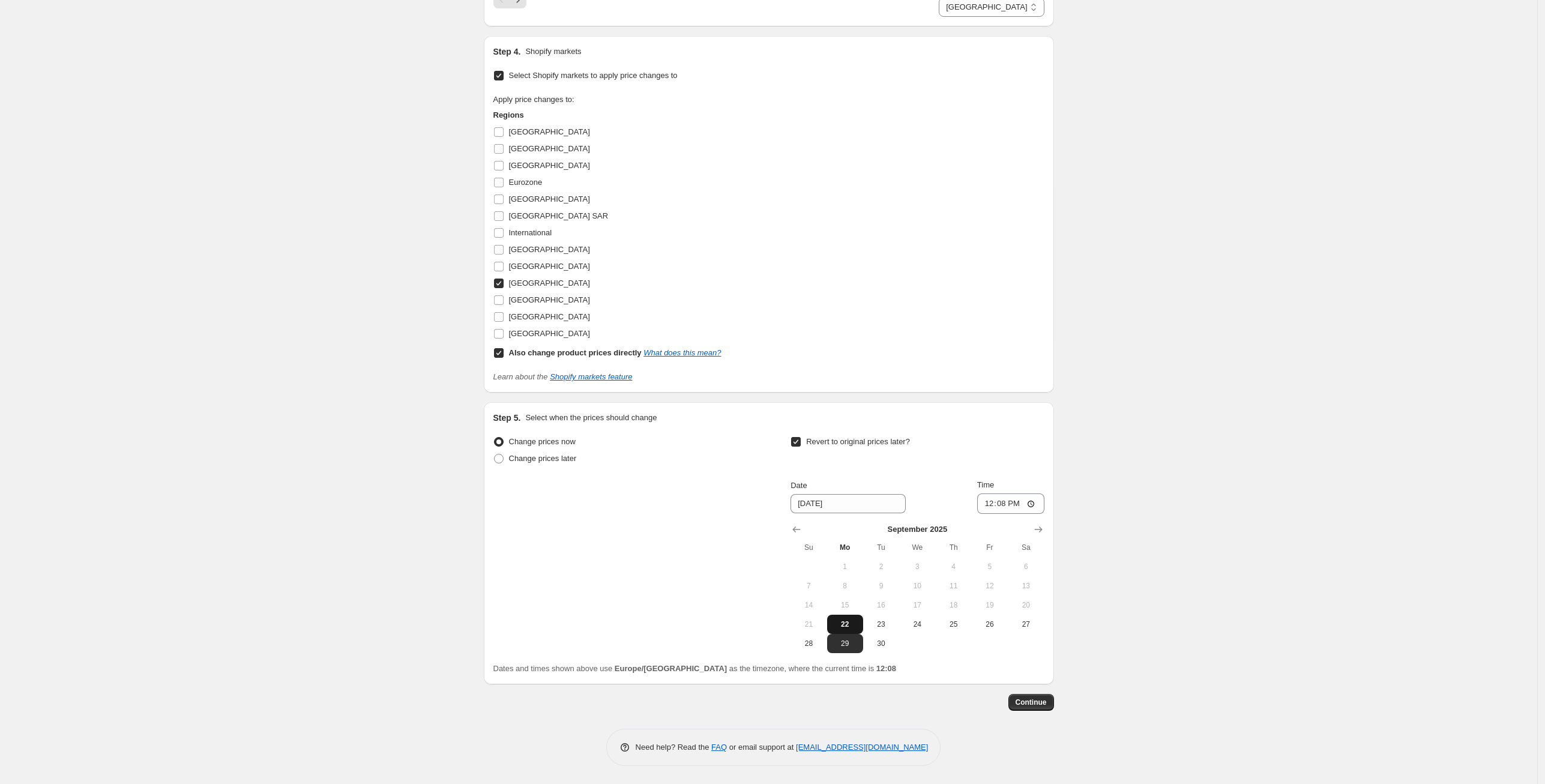
click at [848, 627] on span "22" at bounding box center [846, 624] width 26 height 10
type input "9/22/2025"
click at [1017, 505] on input "12:08" at bounding box center [1011, 503] width 68 height 20
click at [1022, 501] on input "12:08" at bounding box center [1011, 503] width 68 height 20
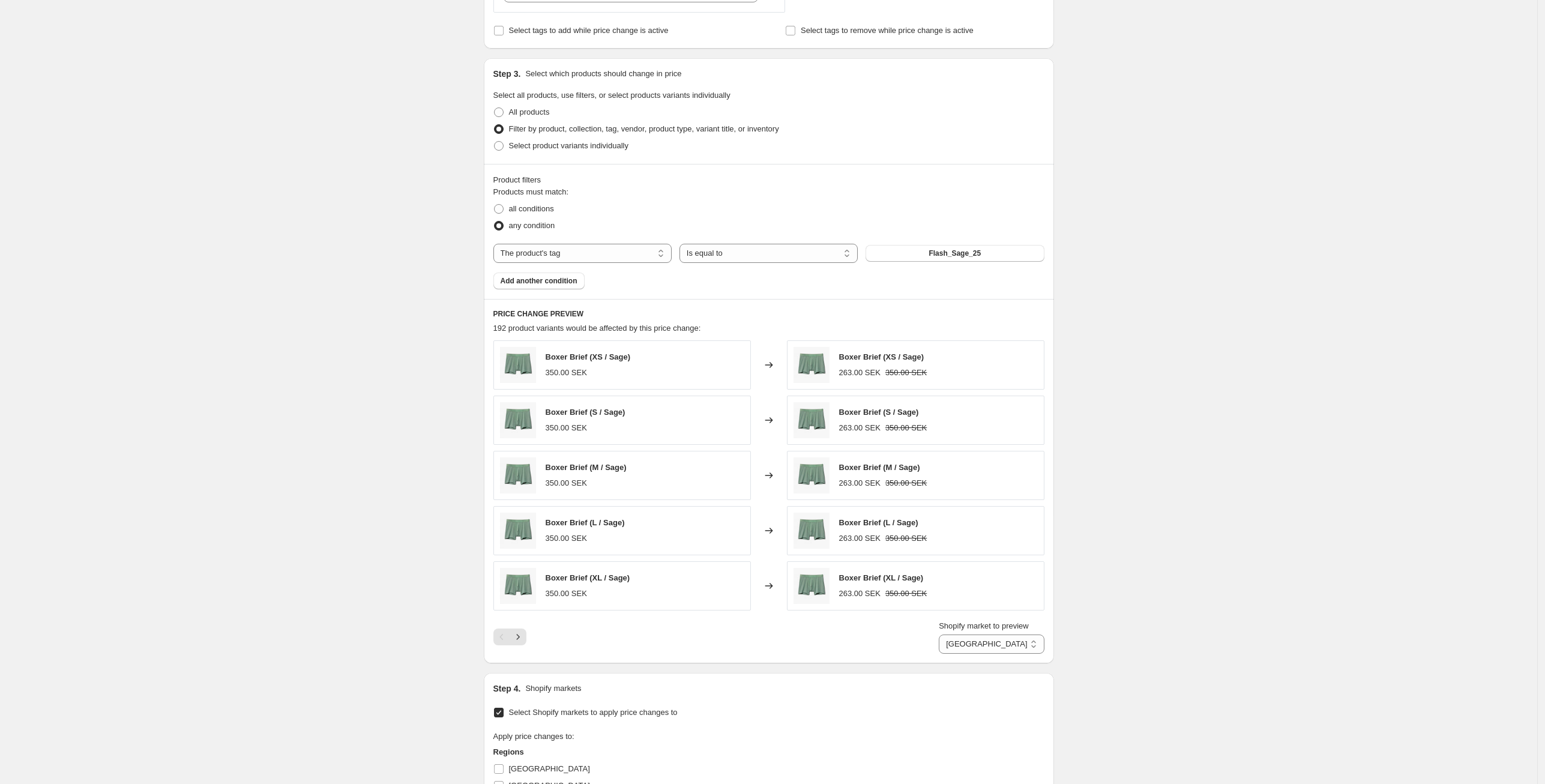
scroll to position [577, 0]
click at [524, 636] on icon "Next" at bounding box center [518, 636] width 12 height 12
click at [524, 637] on icon "Next" at bounding box center [518, 636] width 12 height 12
click at [524, 638] on icon "Next" at bounding box center [518, 636] width 12 height 12
click at [524, 637] on icon "Next" at bounding box center [518, 636] width 12 height 12
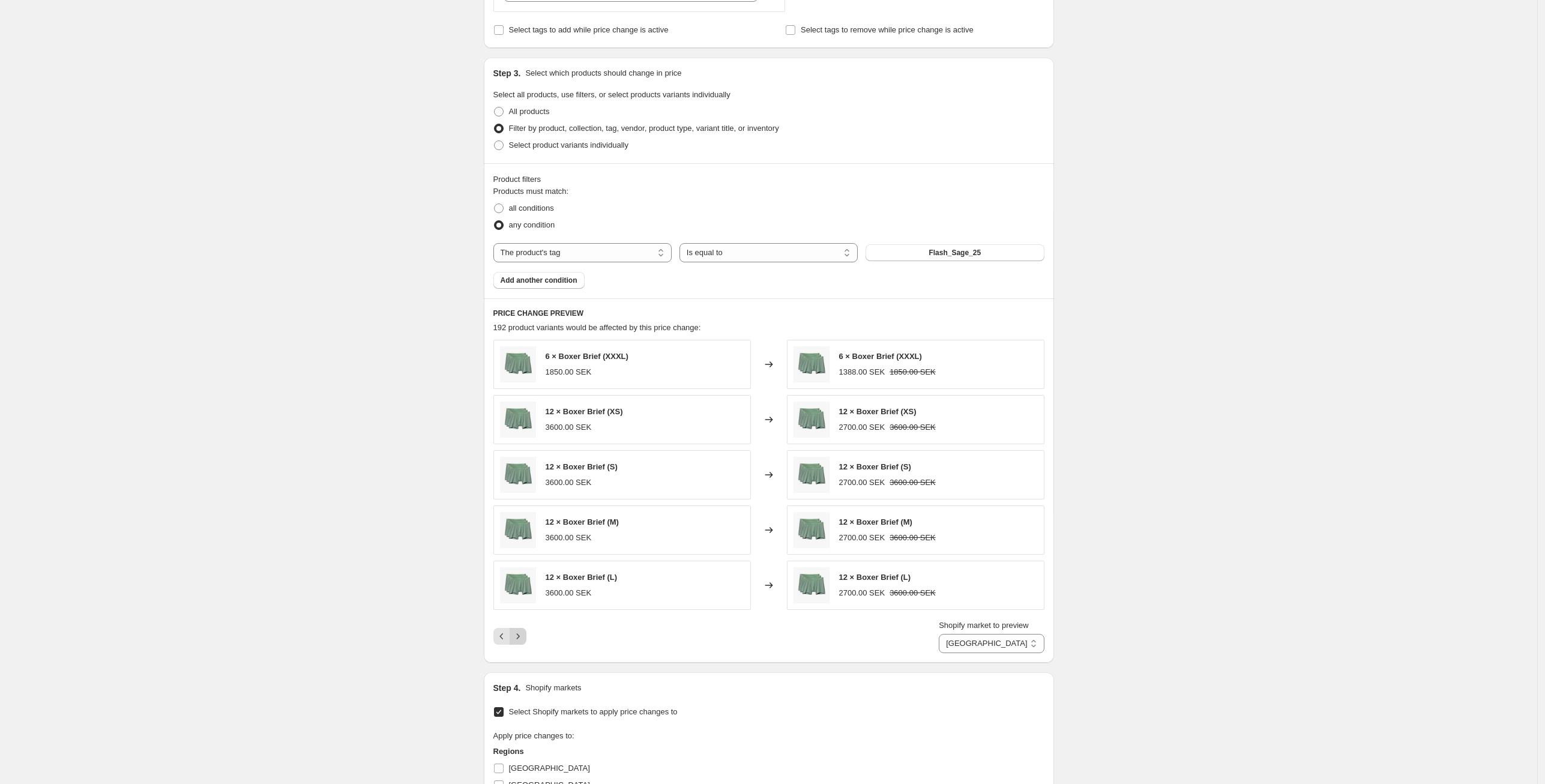
click at [527, 636] on button "Next" at bounding box center [518, 636] width 17 height 17
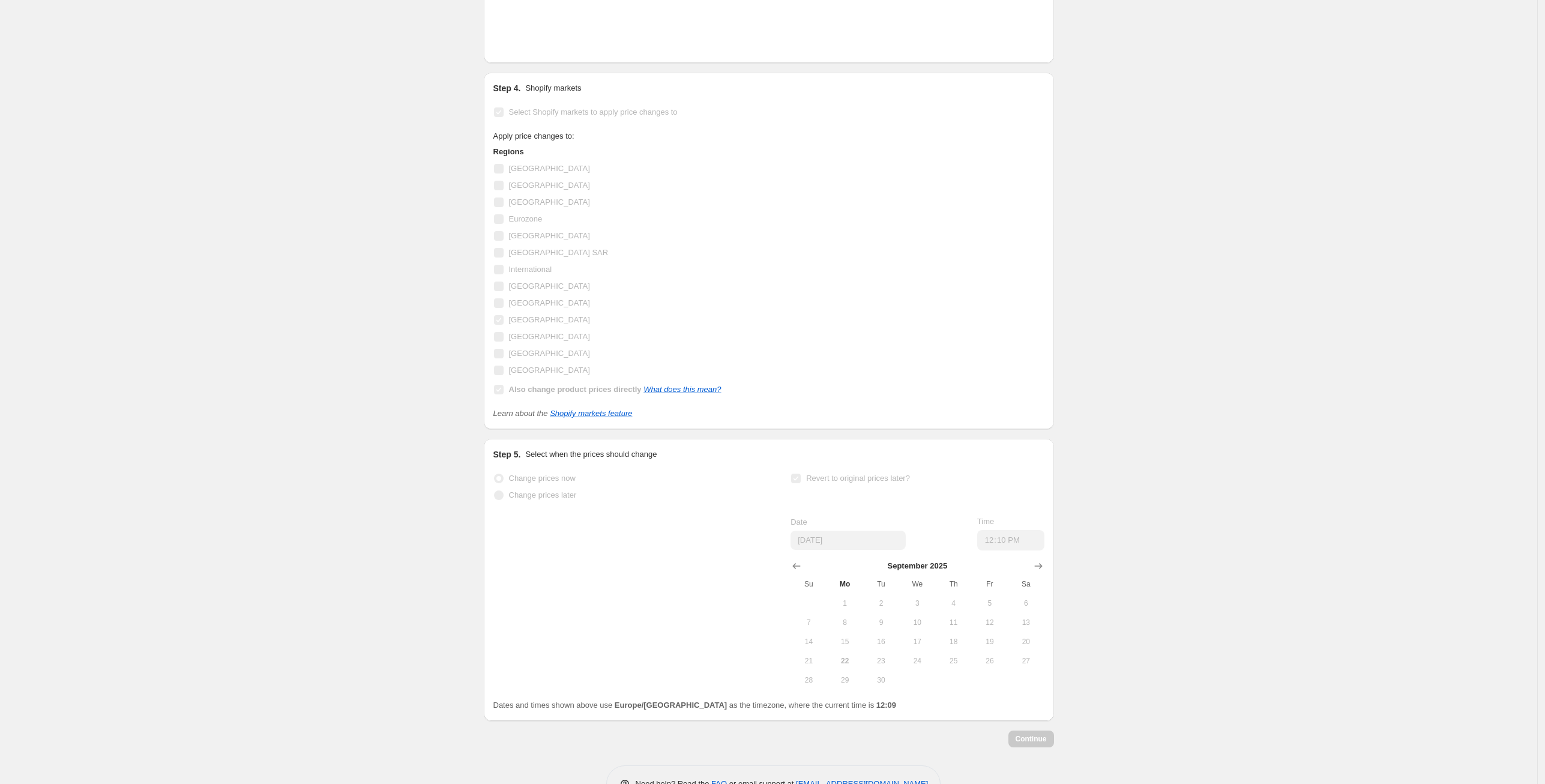
scroll to position [1214, 0]
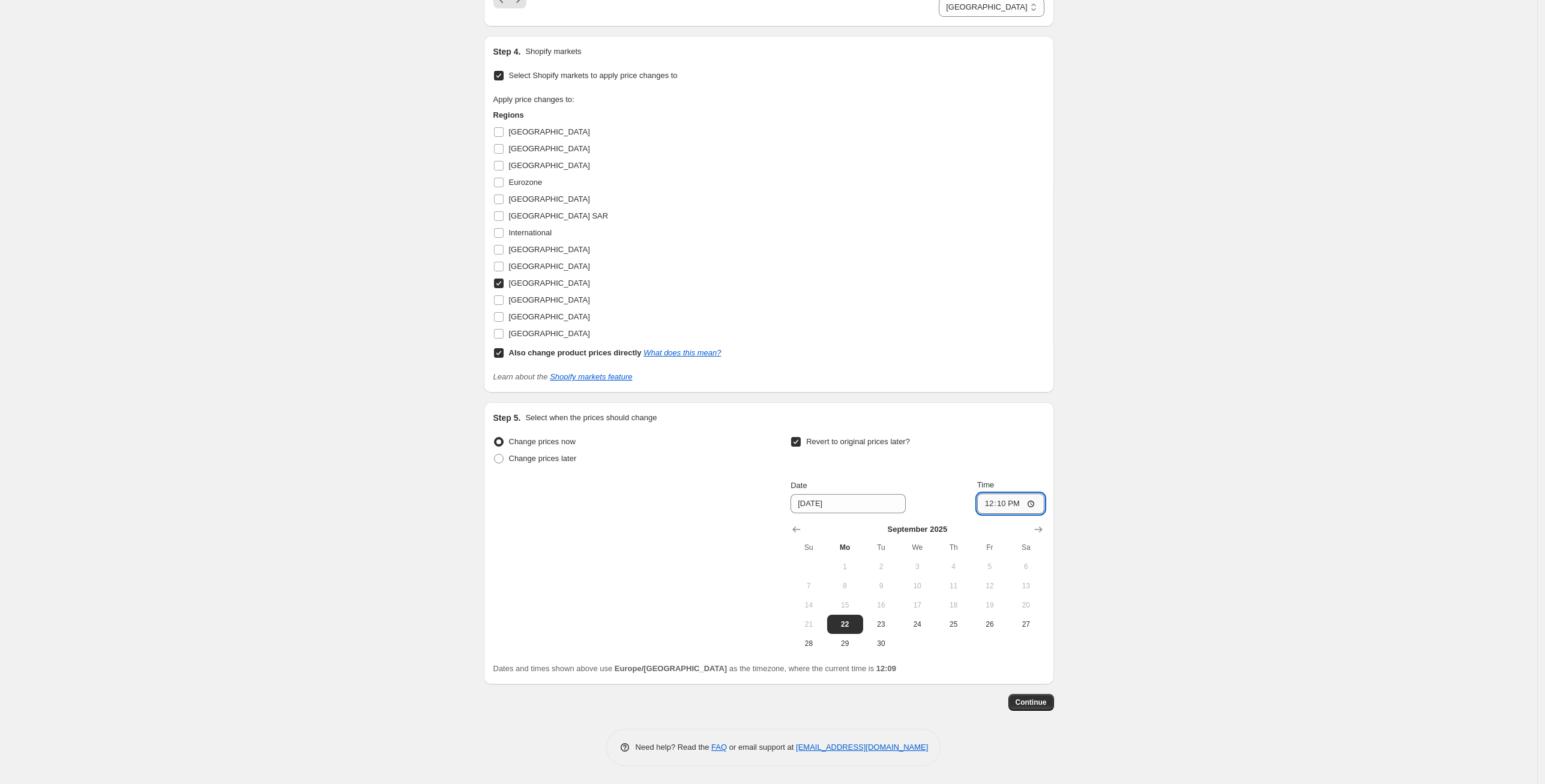
click at [1024, 506] on input "12:10" at bounding box center [1011, 503] width 68 height 20
click at [1019, 505] on input "12:10" at bounding box center [1011, 503] width 68 height 20
type input "12:11"
click at [1027, 700] on span "Continue" at bounding box center [1031, 703] width 31 height 10
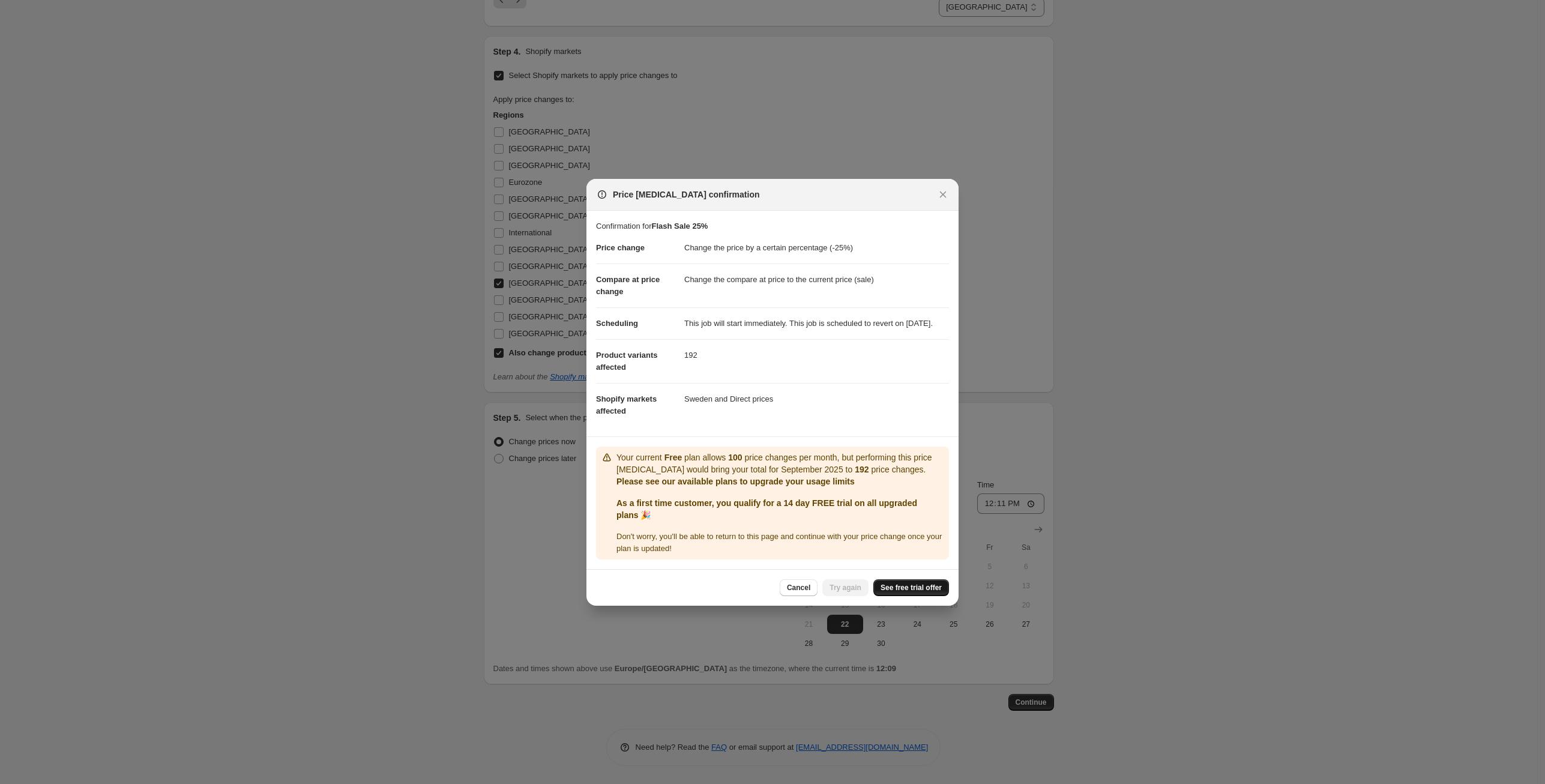
click at [894, 593] on span "See free trial offer" at bounding box center [911, 588] width 61 height 10
click at [898, 593] on span "See free trial offer" at bounding box center [911, 588] width 61 height 10
click at [942, 191] on icon "Close" at bounding box center [943, 194] width 6 height 6
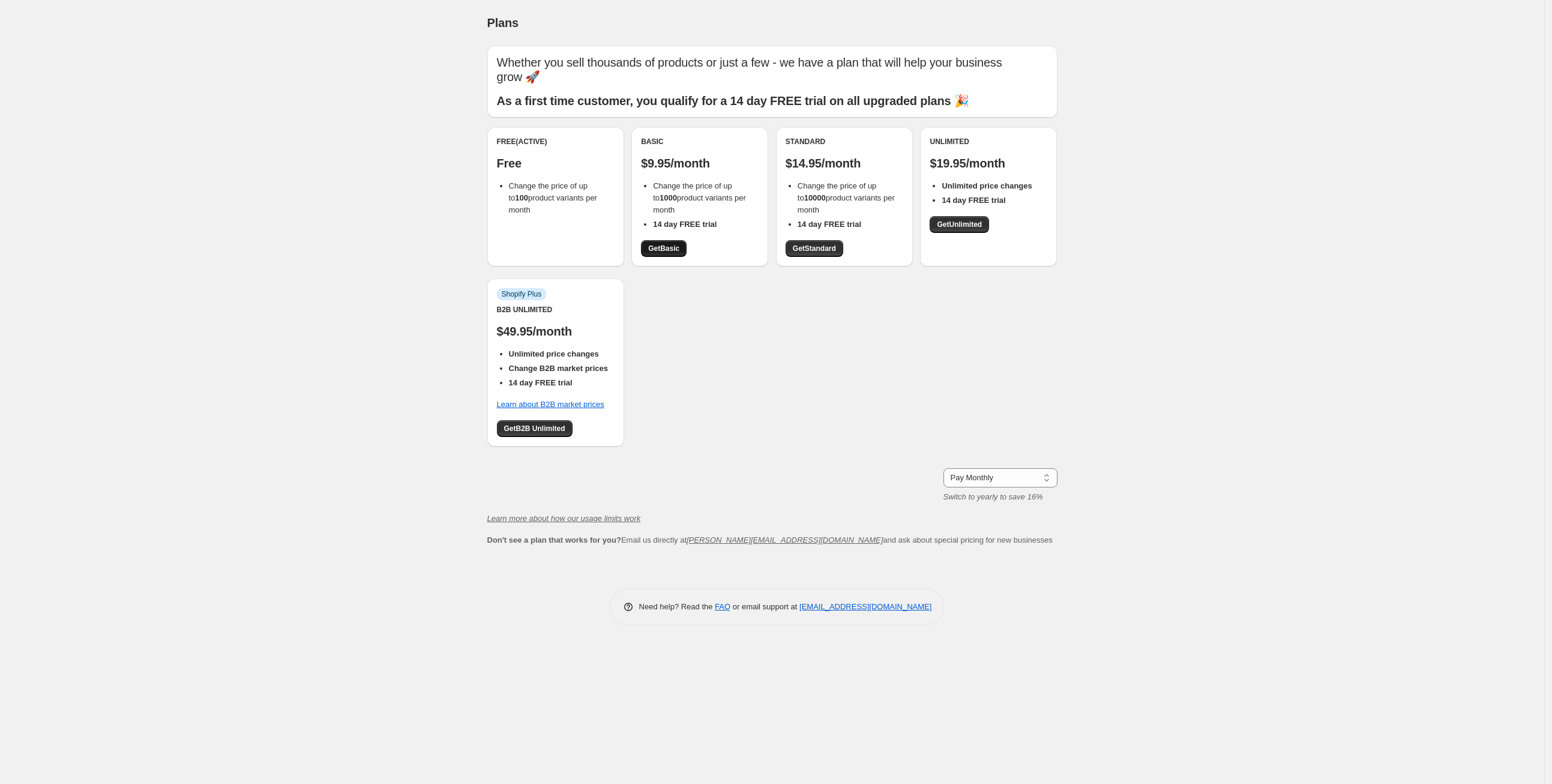
click at [667, 251] on span "Get Basic" at bounding box center [664, 249] width 31 height 10
click at [664, 244] on span "Get Basic" at bounding box center [664, 249] width 31 height 10
click at [661, 251] on span "Get Basic" at bounding box center [664, 249] width 31 height 10
click at [660, 250] on span "Get Basic" at bounding box center [664, 249] width 31 height 10
